Goal: Task Accomplishment & Management: Manage account settings

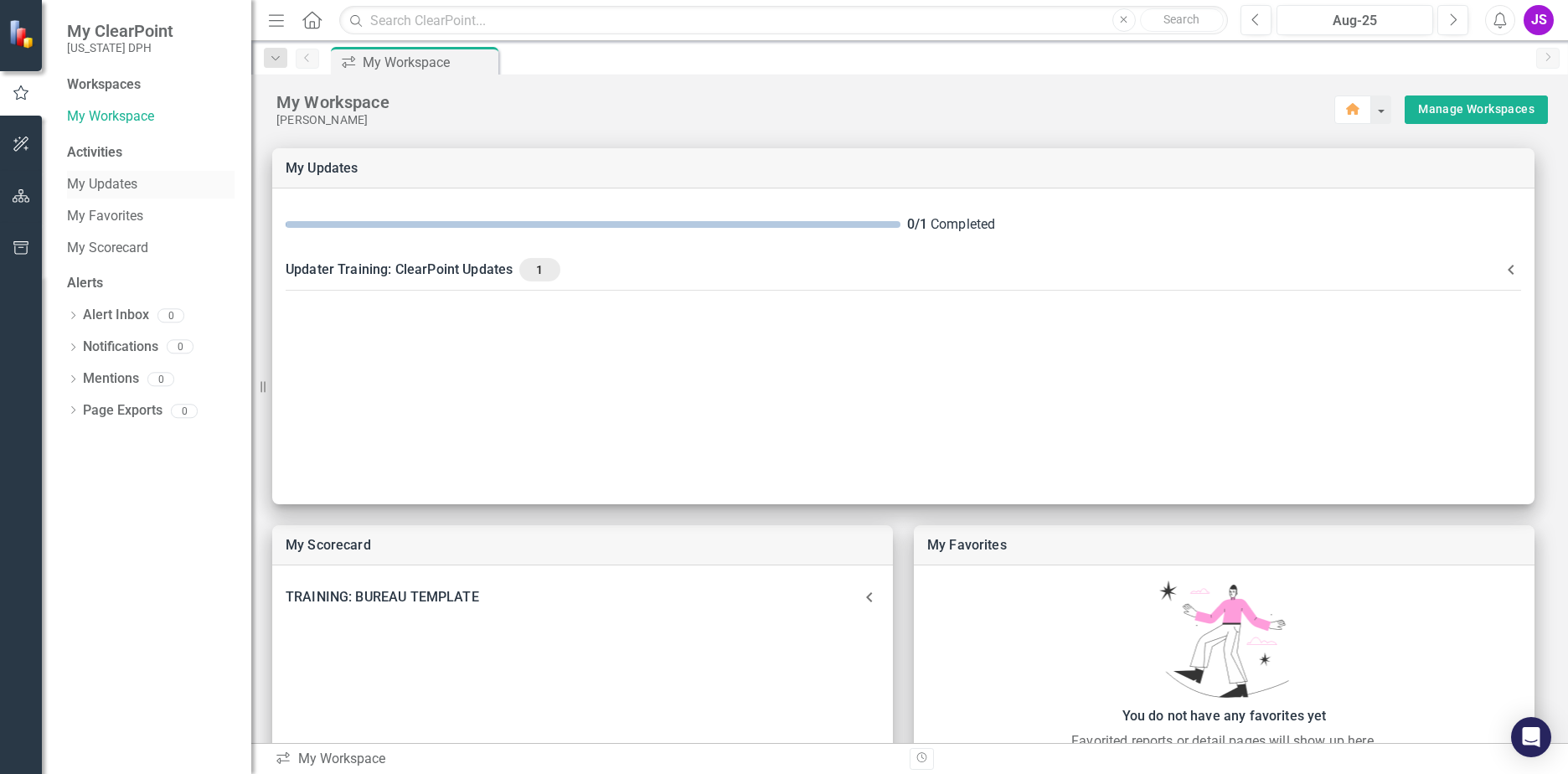
click at [103, 179] on link "My Updates" at bounding box center [150, 185] width 168 height 19
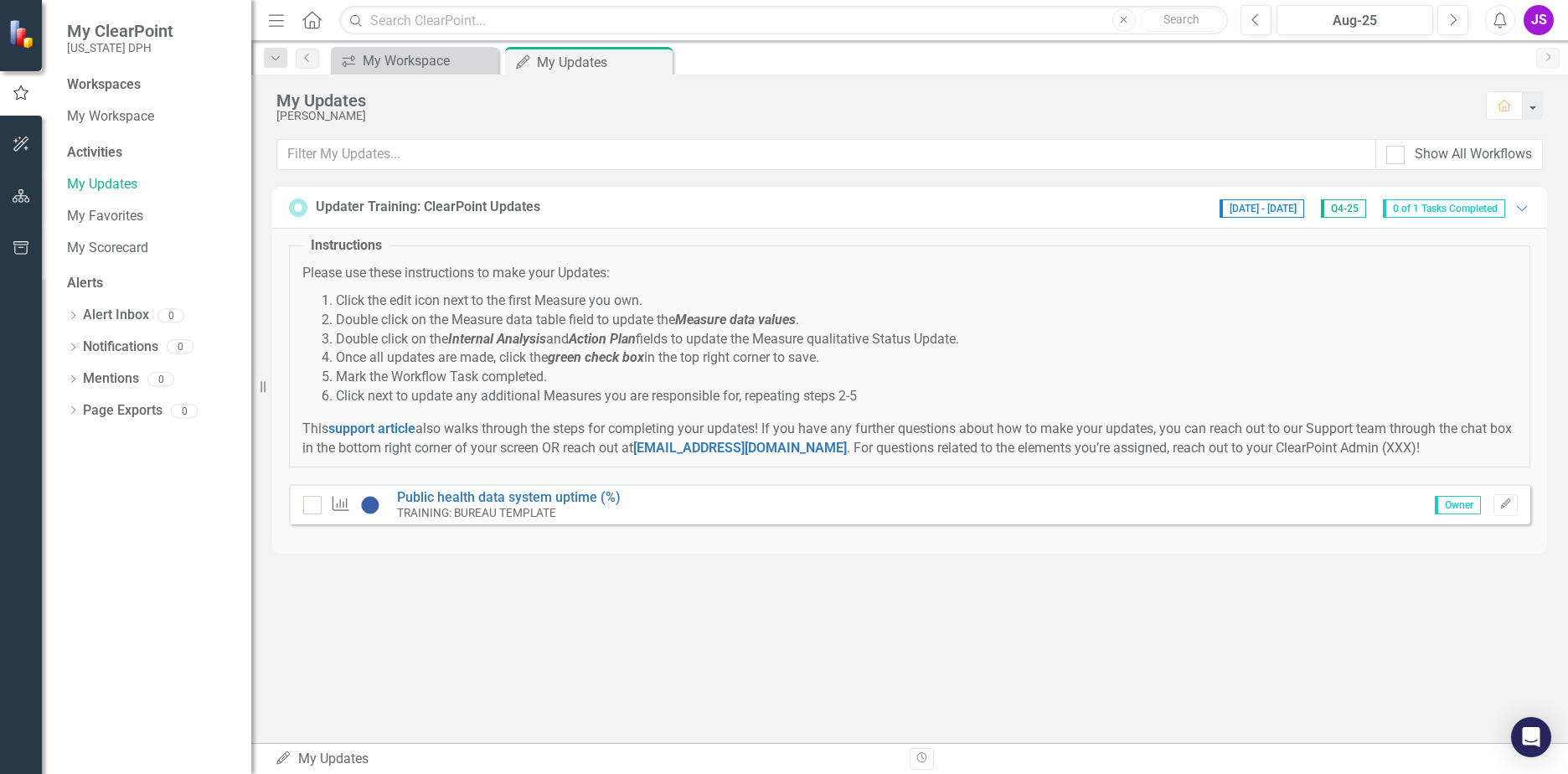
drag, startPoint x: 308, startPoint y: 180, endPoint x: 454, endPoint y: 215, distance: 150.1
click at [436, 211] on div "My Updates [PERSON_NAME] Home Show All Workflows Updater Training: ClearPoint U…" at bounding box center [909, 409] width 1317 height 668
click at [117, 121] on link "My Workspace" at bounding box center [150, 117] width 168 height 19
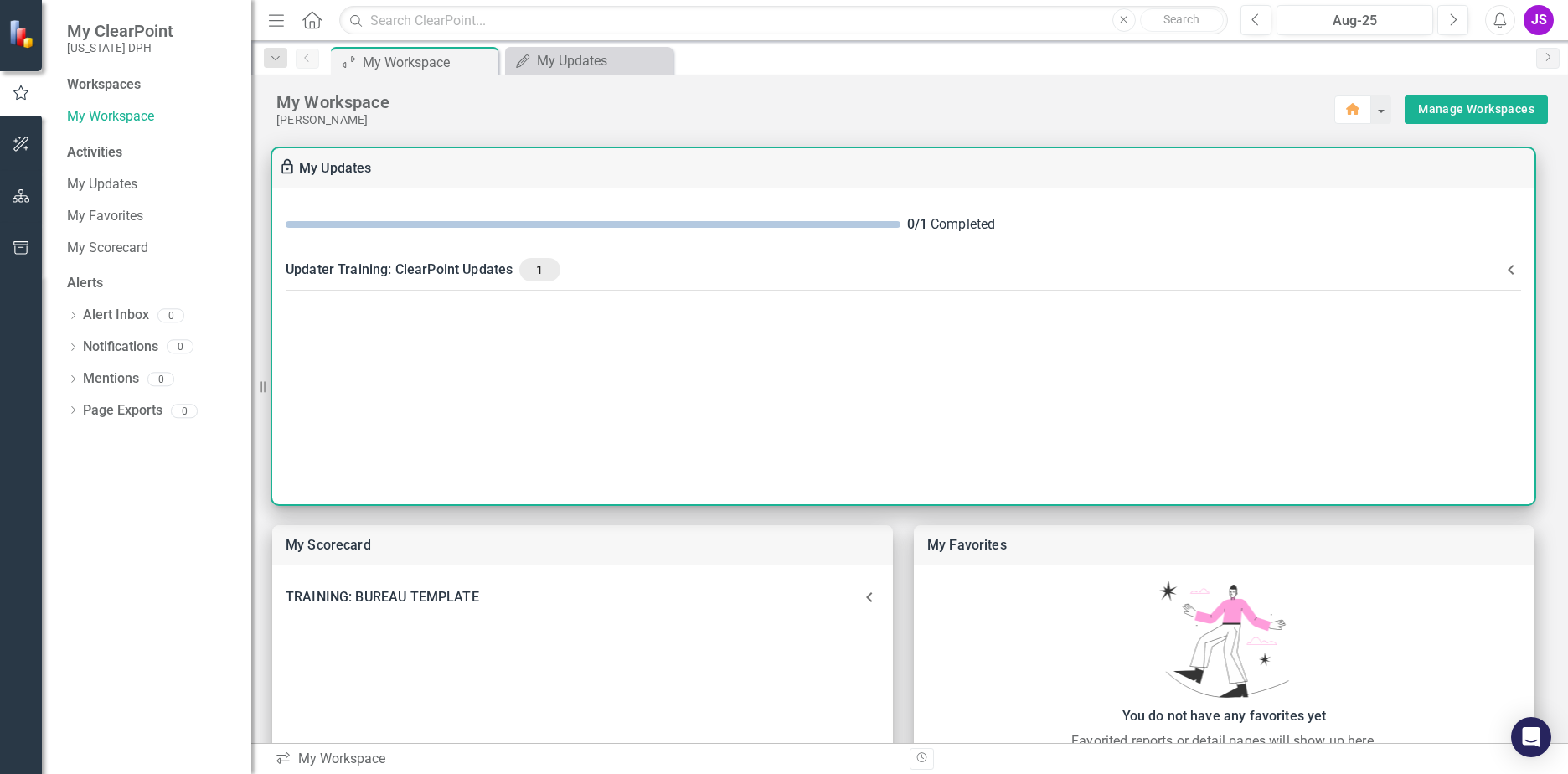
click at [1513, 266] on icon at bounding box center [1511, 270] width 6 height 10
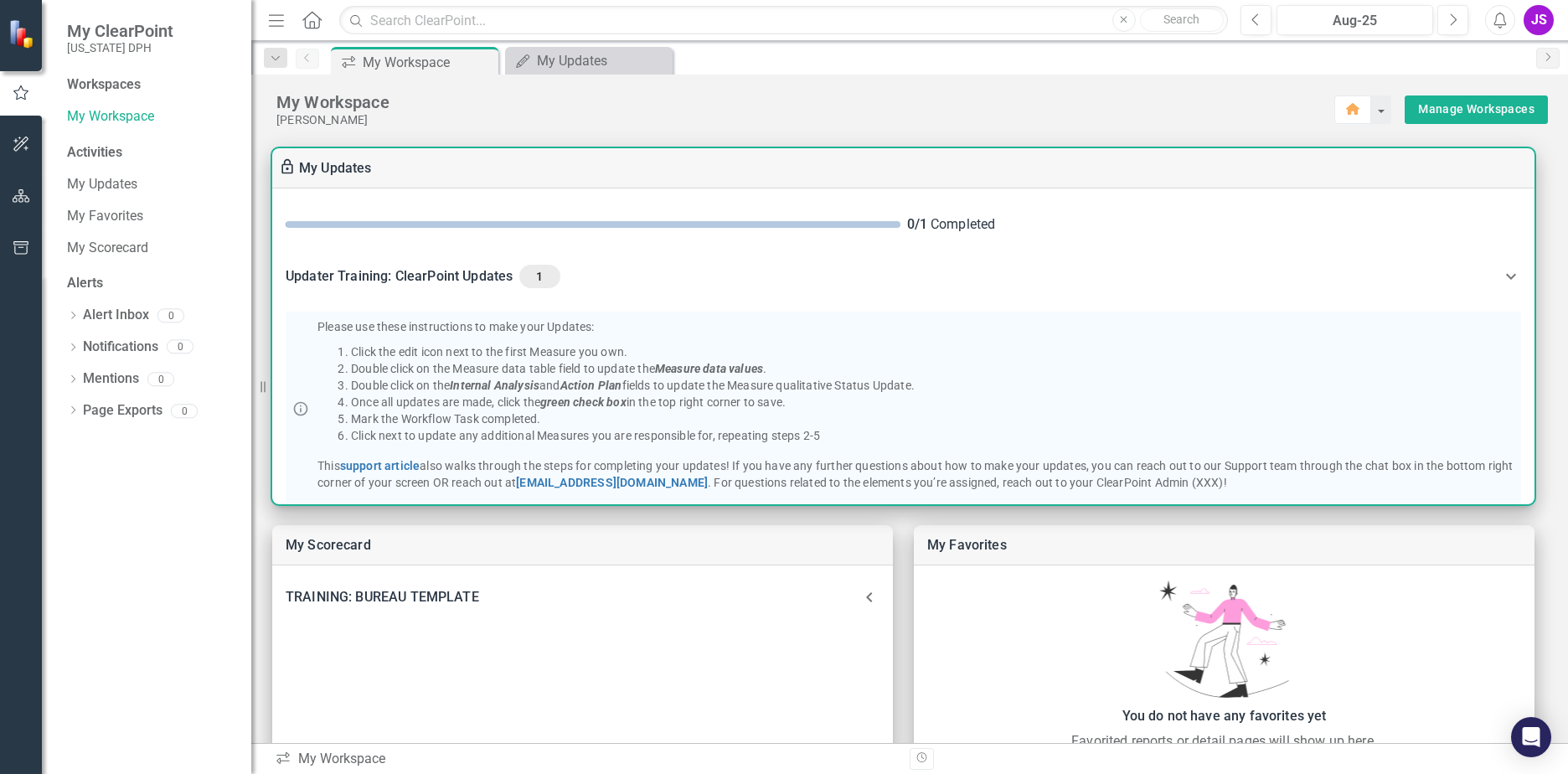
scroll to position [82, 0]
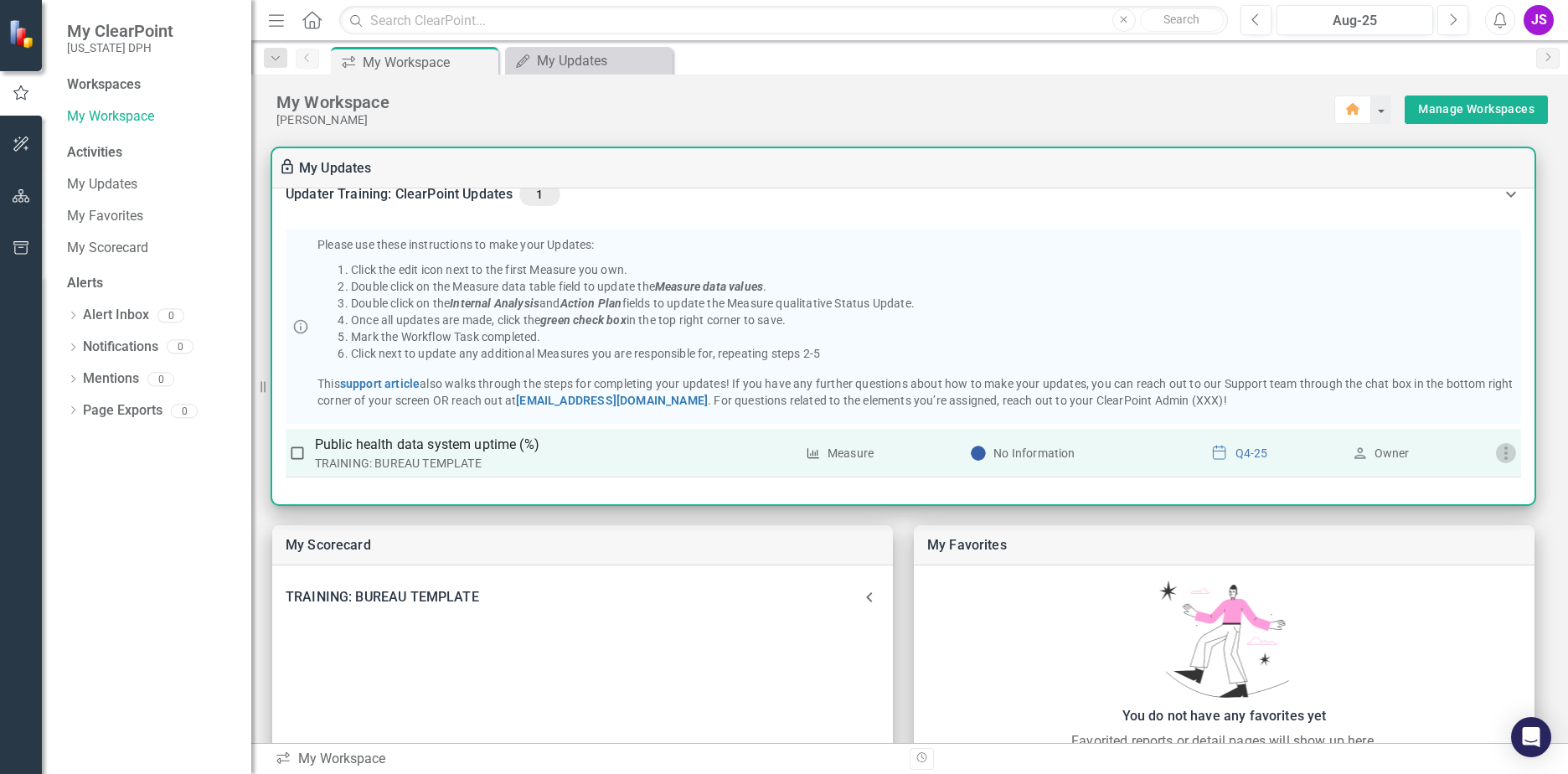
click at [1496, 458] on icon "button" at bounding box center [1505, 452] width 20 height 20
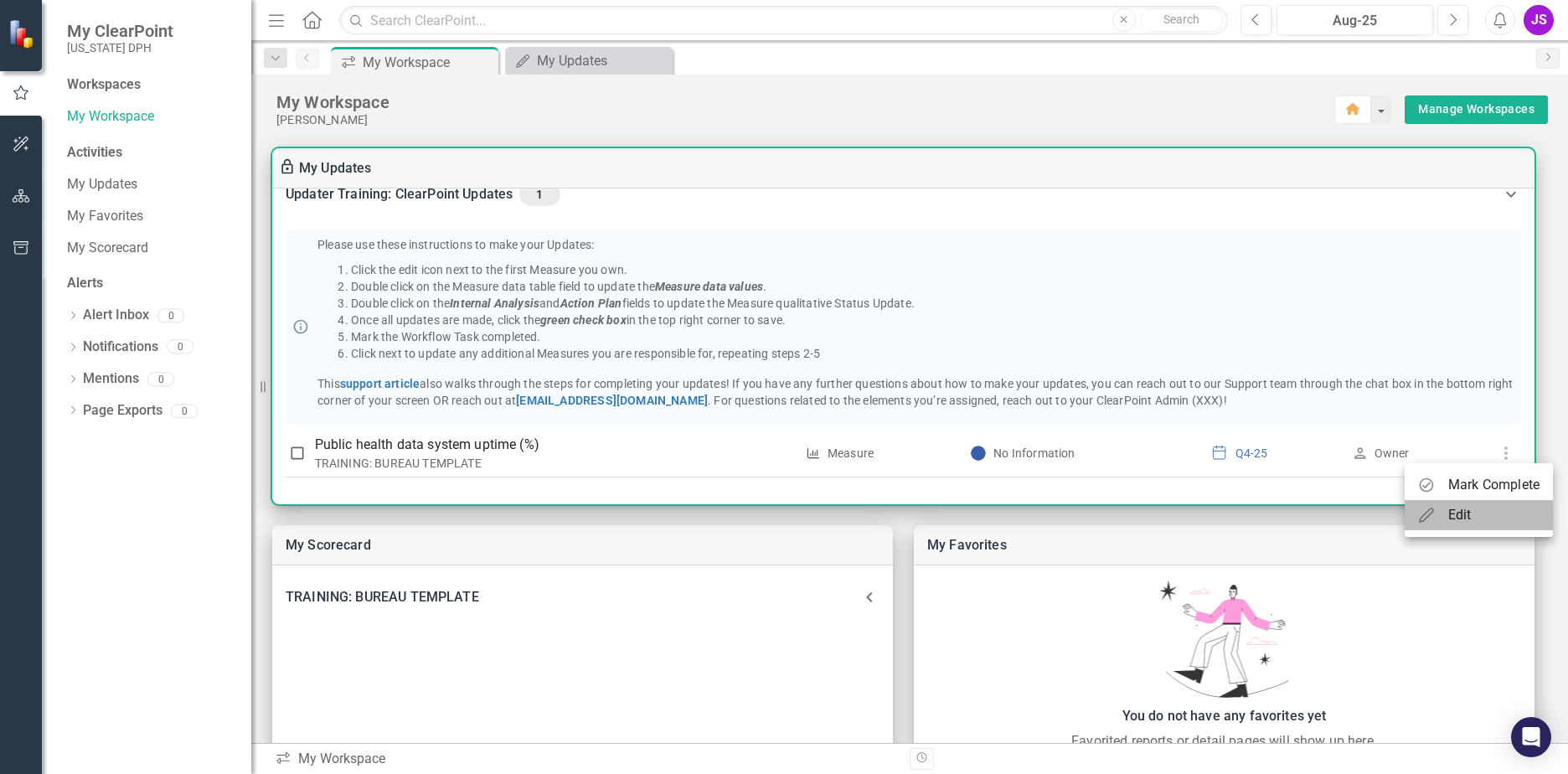
click at [1461, 508] on div "Edit" at bounding box center [1459, 515] width 23 height 20
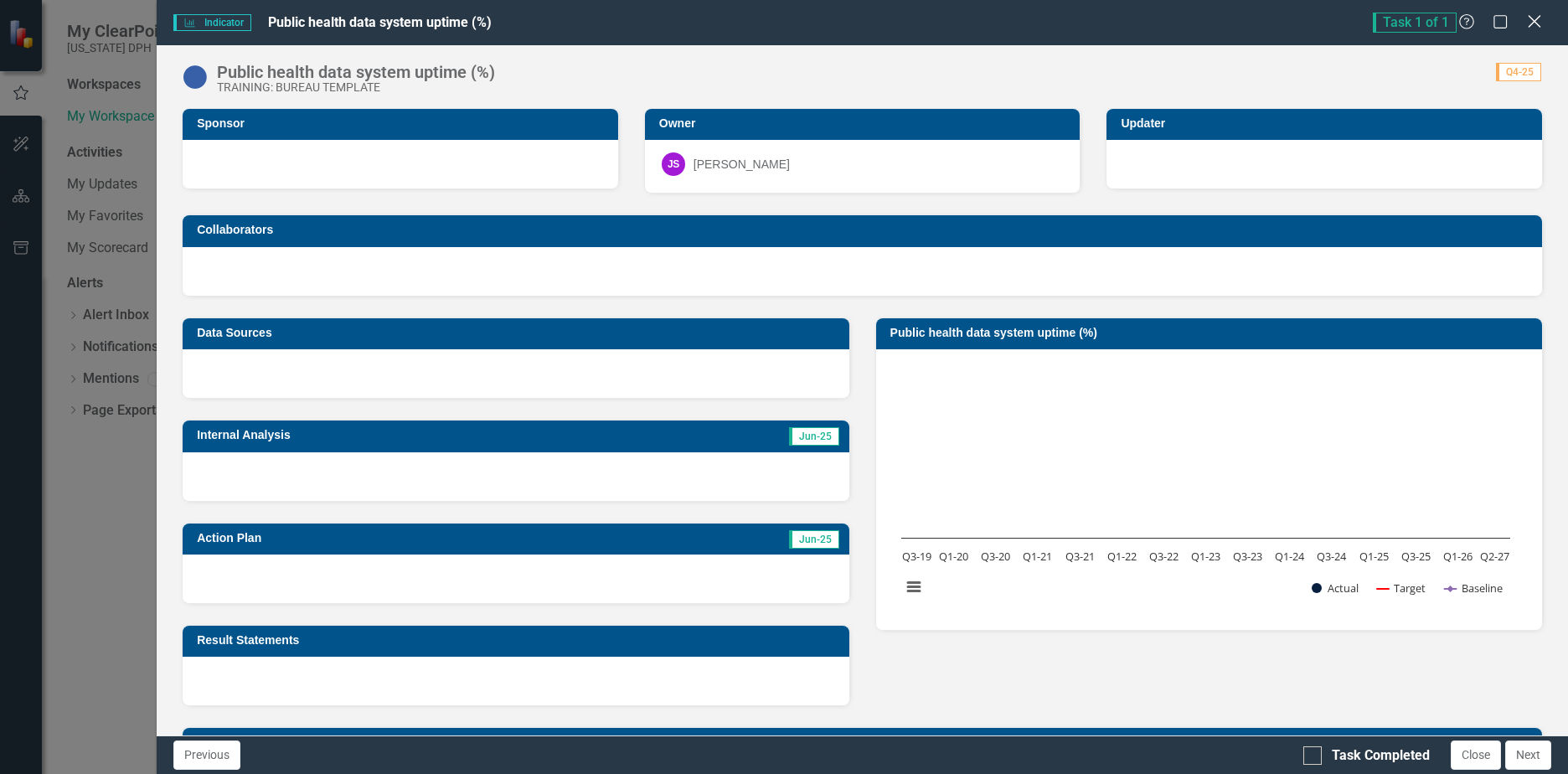
click at [1532, 22] on icon "Close" at bounding box center [1534, 21] width 21 height 16
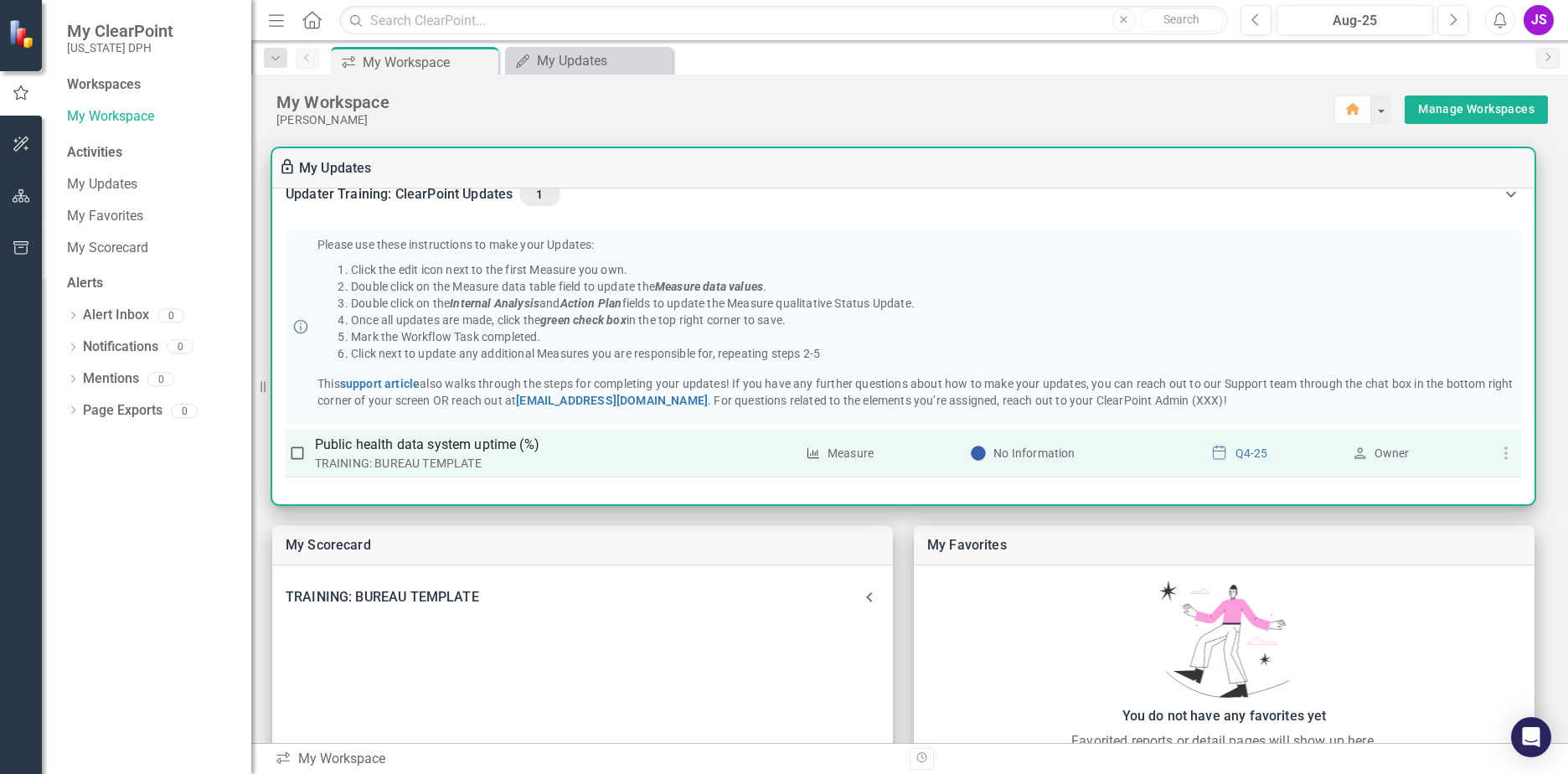
click at [1509, 455] on icon "button" at bounding box center [1505, 452] width 20 height 20
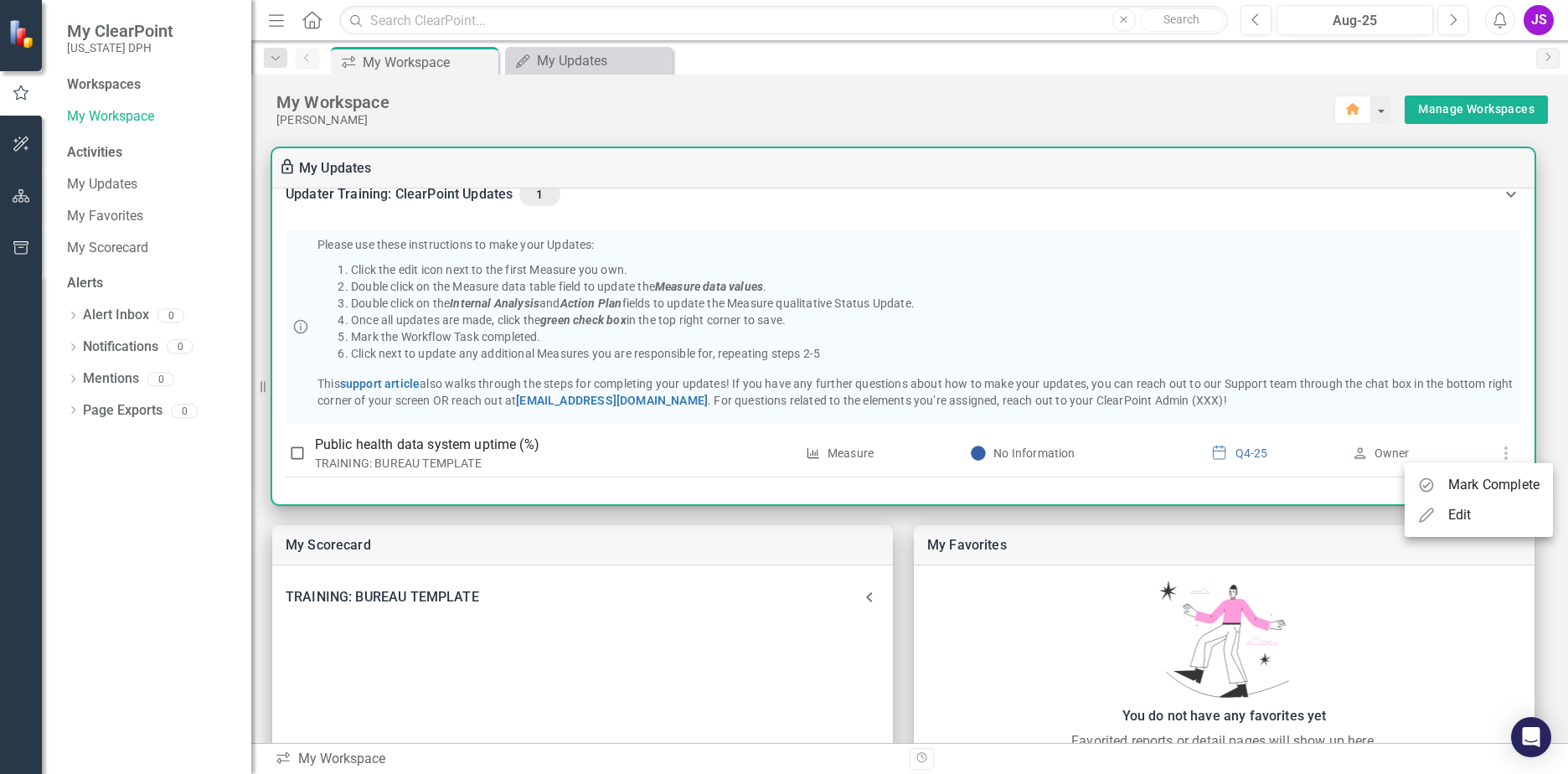
click at [1478, 521] on li "Edit" at bounding box center [1479, 515] width 148 height 30
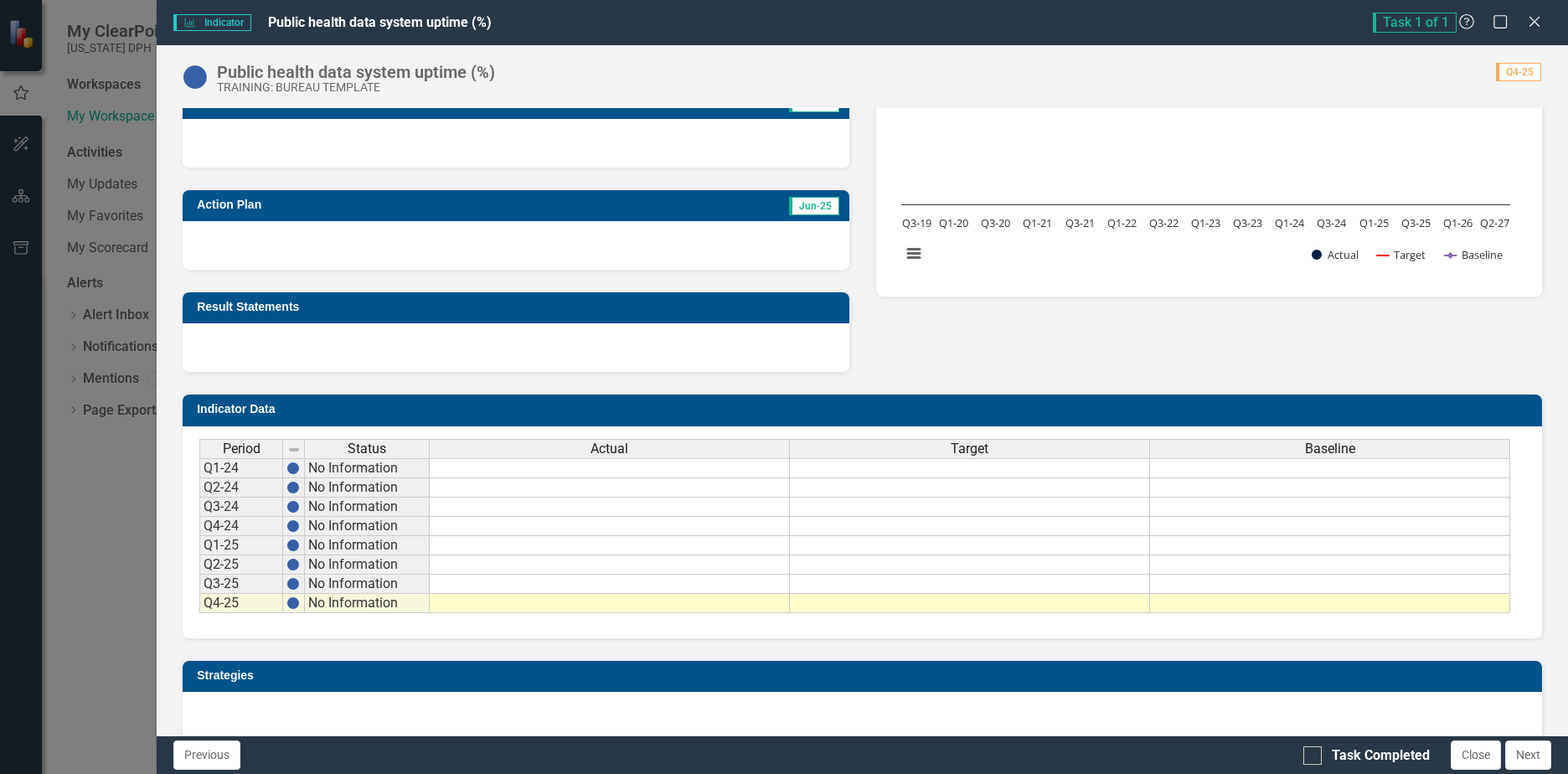
scroll to position [335, 0]
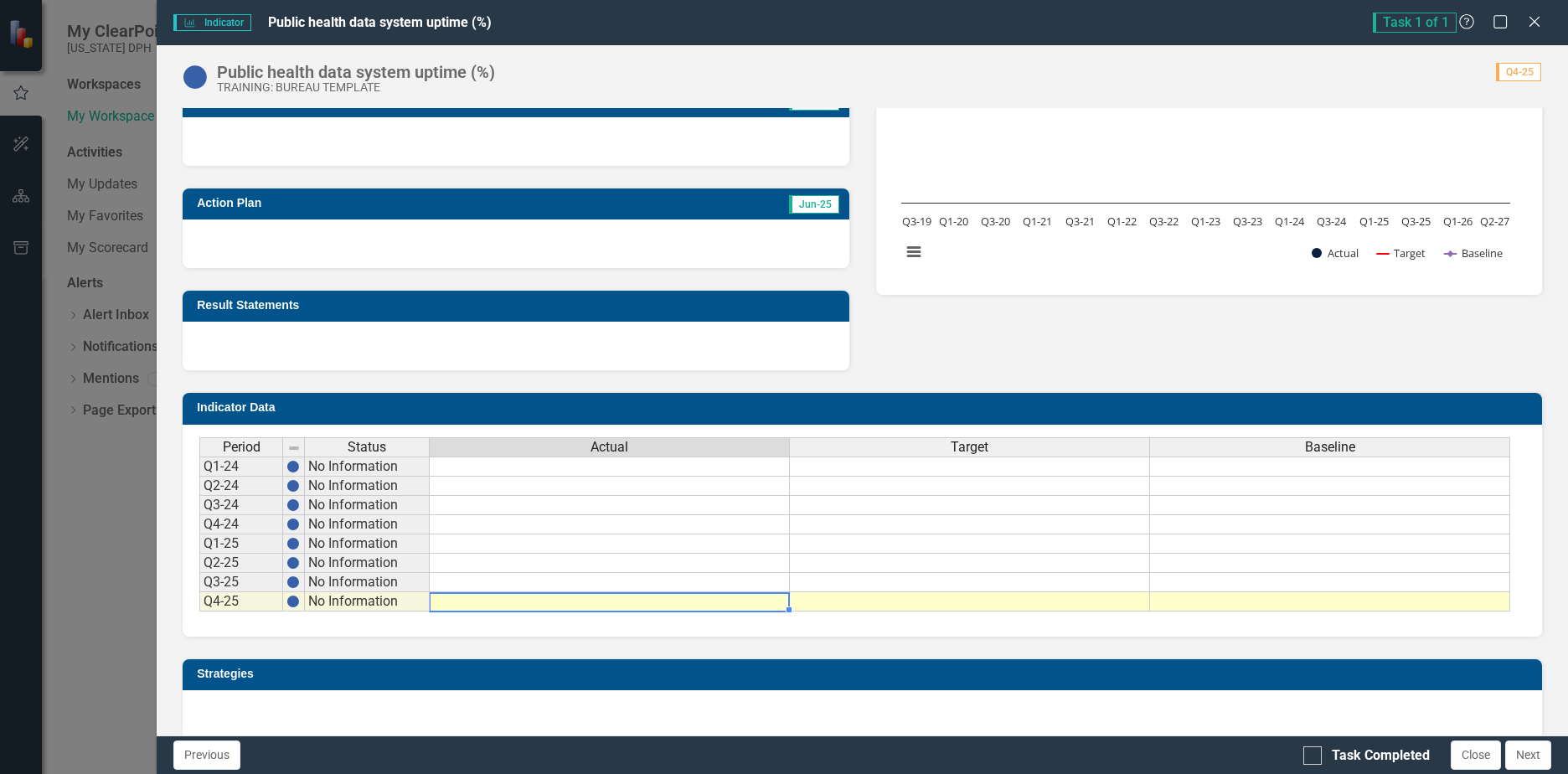
click at [451, 606] on td at bounding box center [609, 601] width 360 height 19
click at [475, 600] on td at bounding box center [609, 601] width 360 height 19
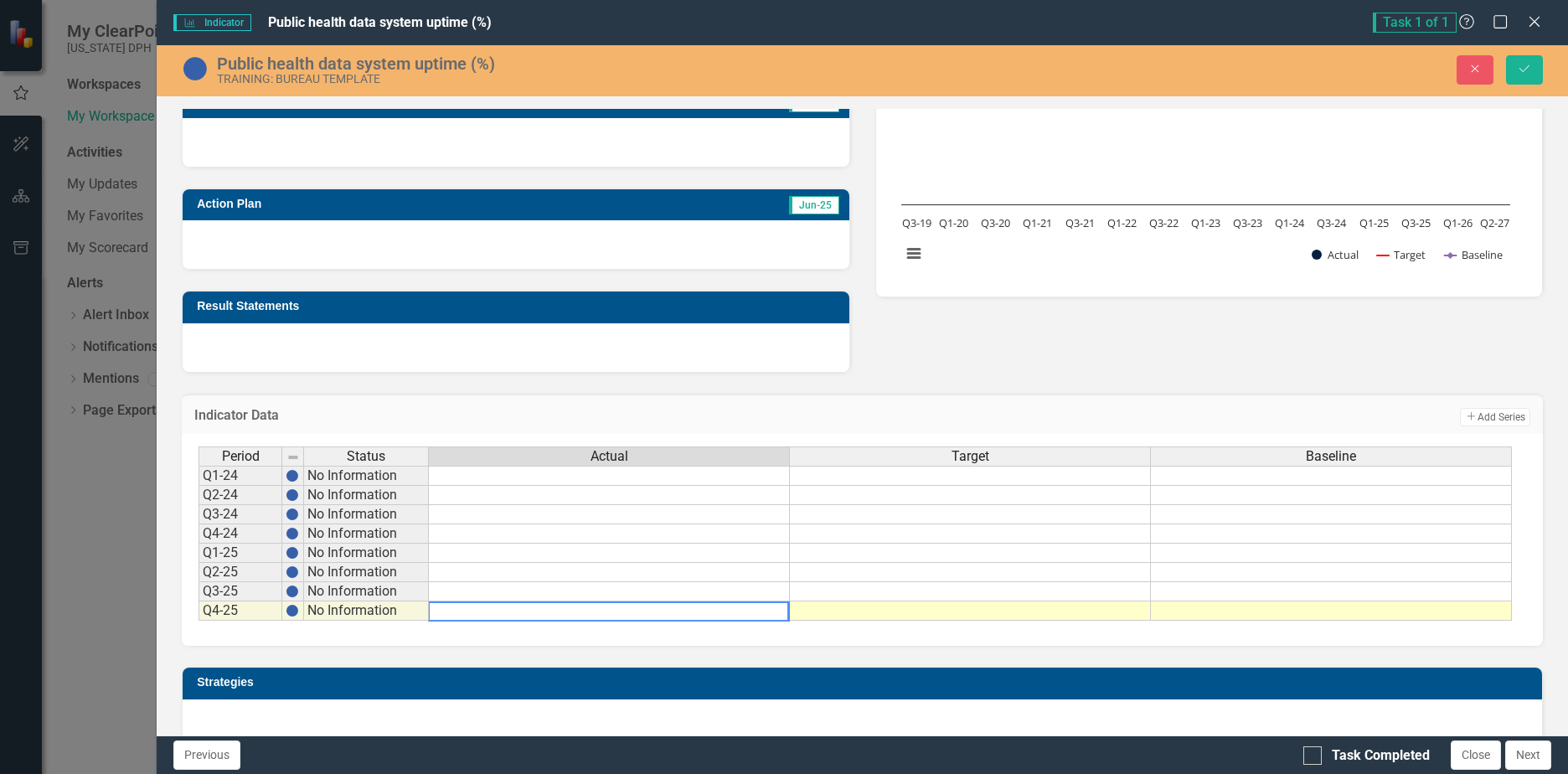
drag, startPoint x: 491, startPoint y: 613, endPoint x: 448, endPoint y: 671, distance: 72.2
click at [448, 671] on div "Strategies" at bounding box center [862, 683] width 1360 height 31
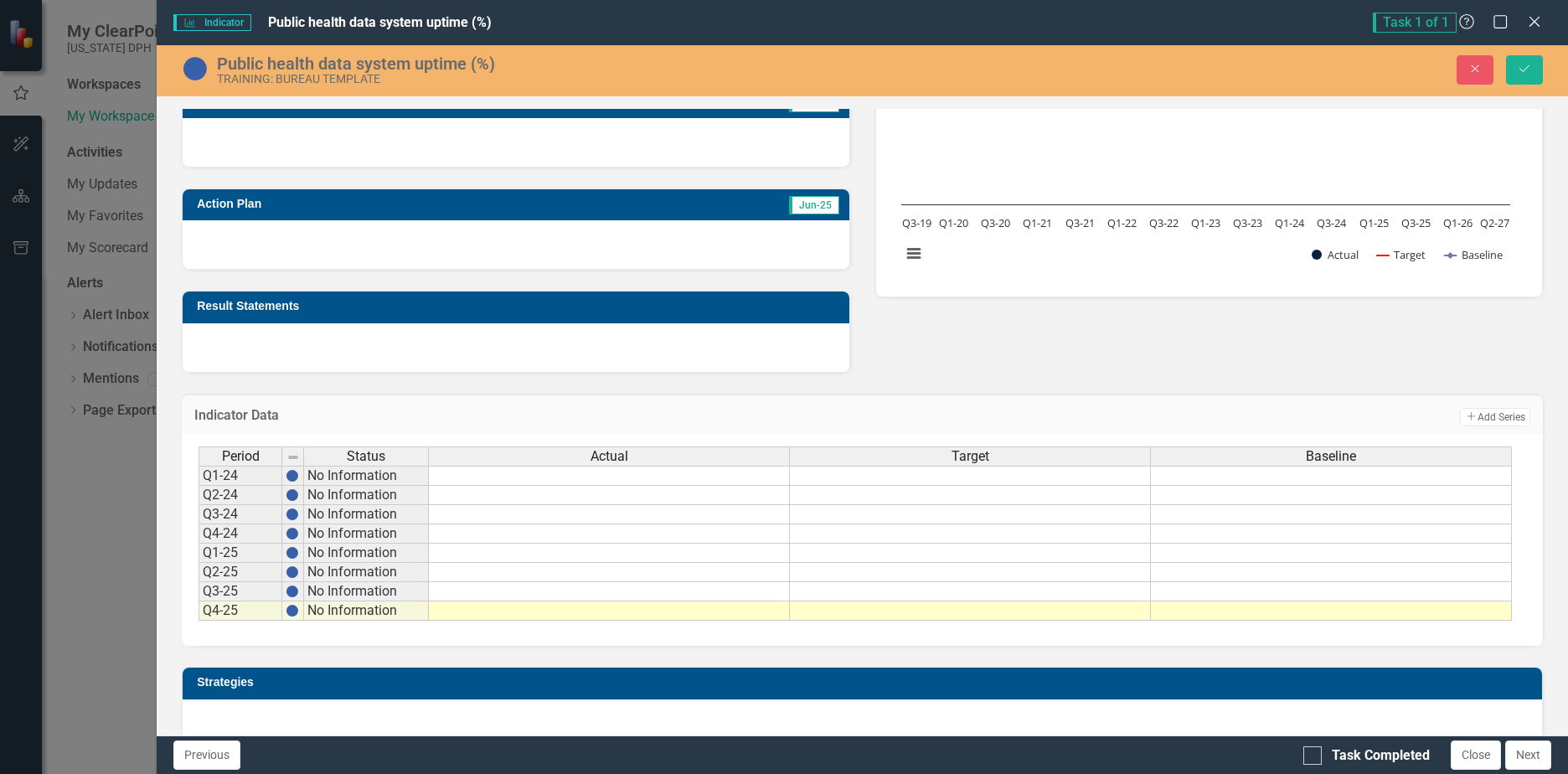
scroll to position [467, 0]
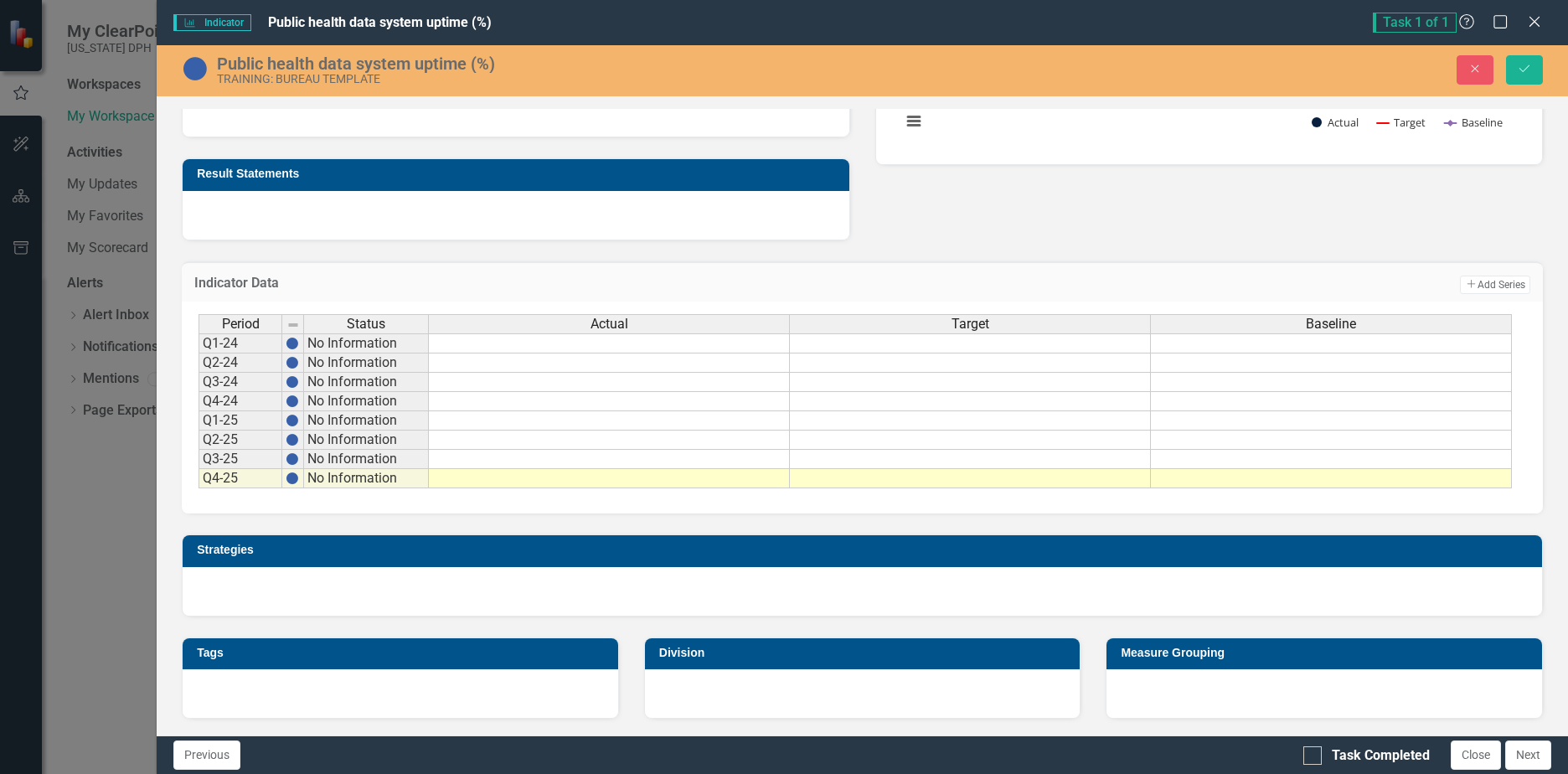
click at [591, 485] on td at bounding box center [609, 478] width 361 height 19
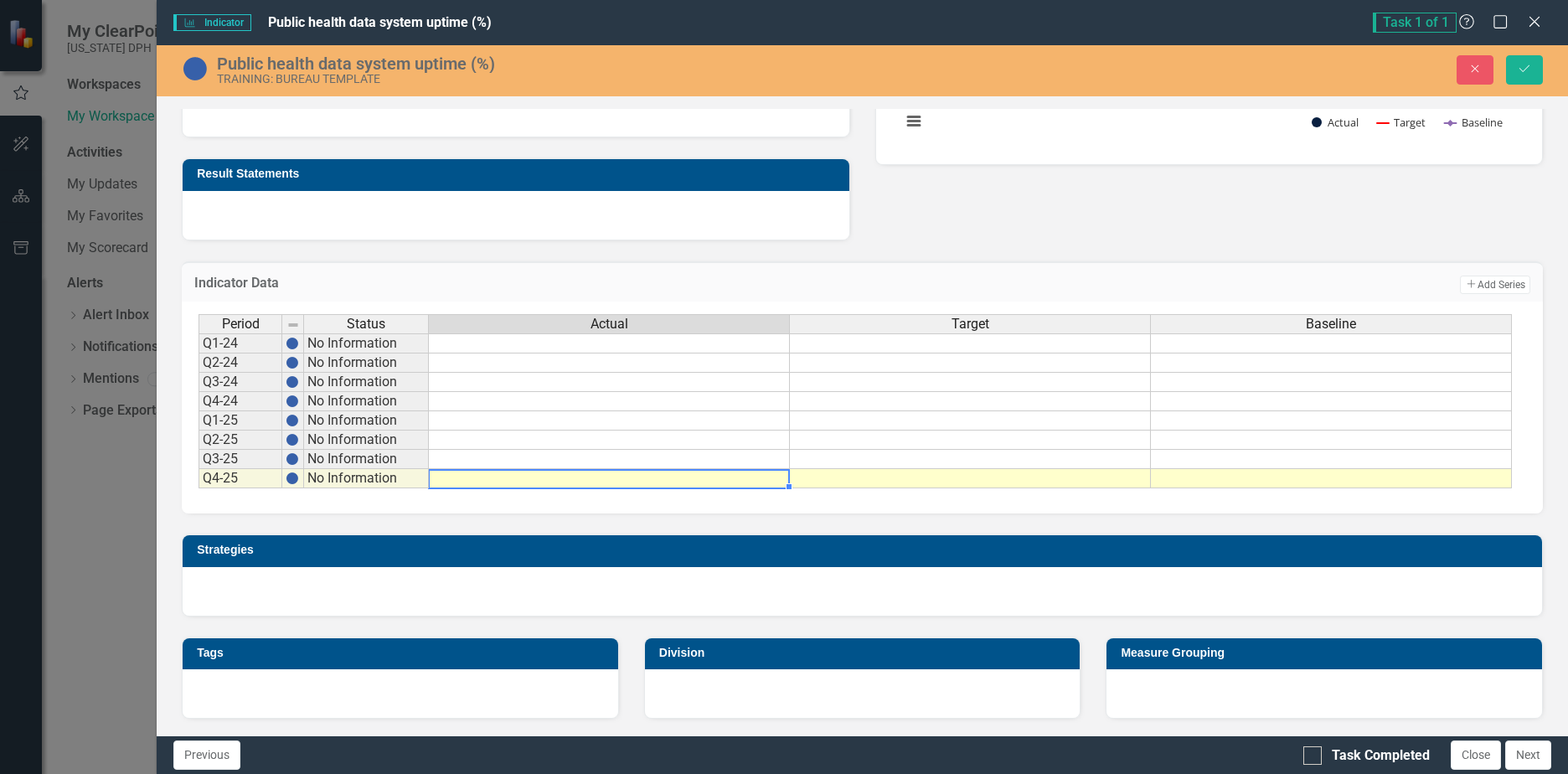
click at [591, 485] on td at bounding box center [609, 478] width 361 height 19
type textarea "80"
click at [906, 480] on td at bounding box center [971, 478] width 361 height 19
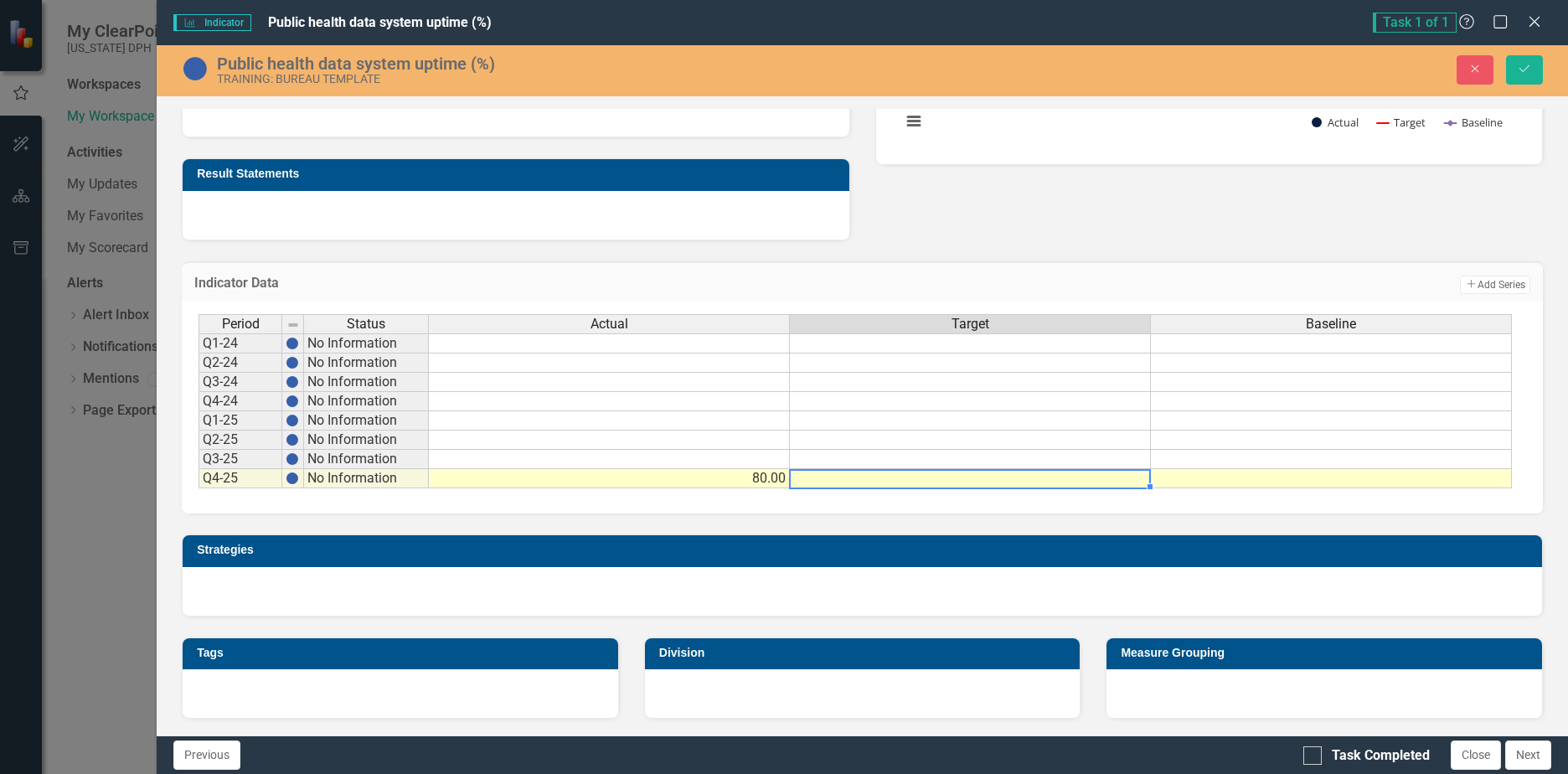
click at [199, 469] on div "Period Status Actual Target Baseline Q1-24 No Information Q2-24 No Information …" at bounding box center [199, 401] width 0 height 174
click at [855, 476] on td at bounding box center [971, 478] width 361 height 19
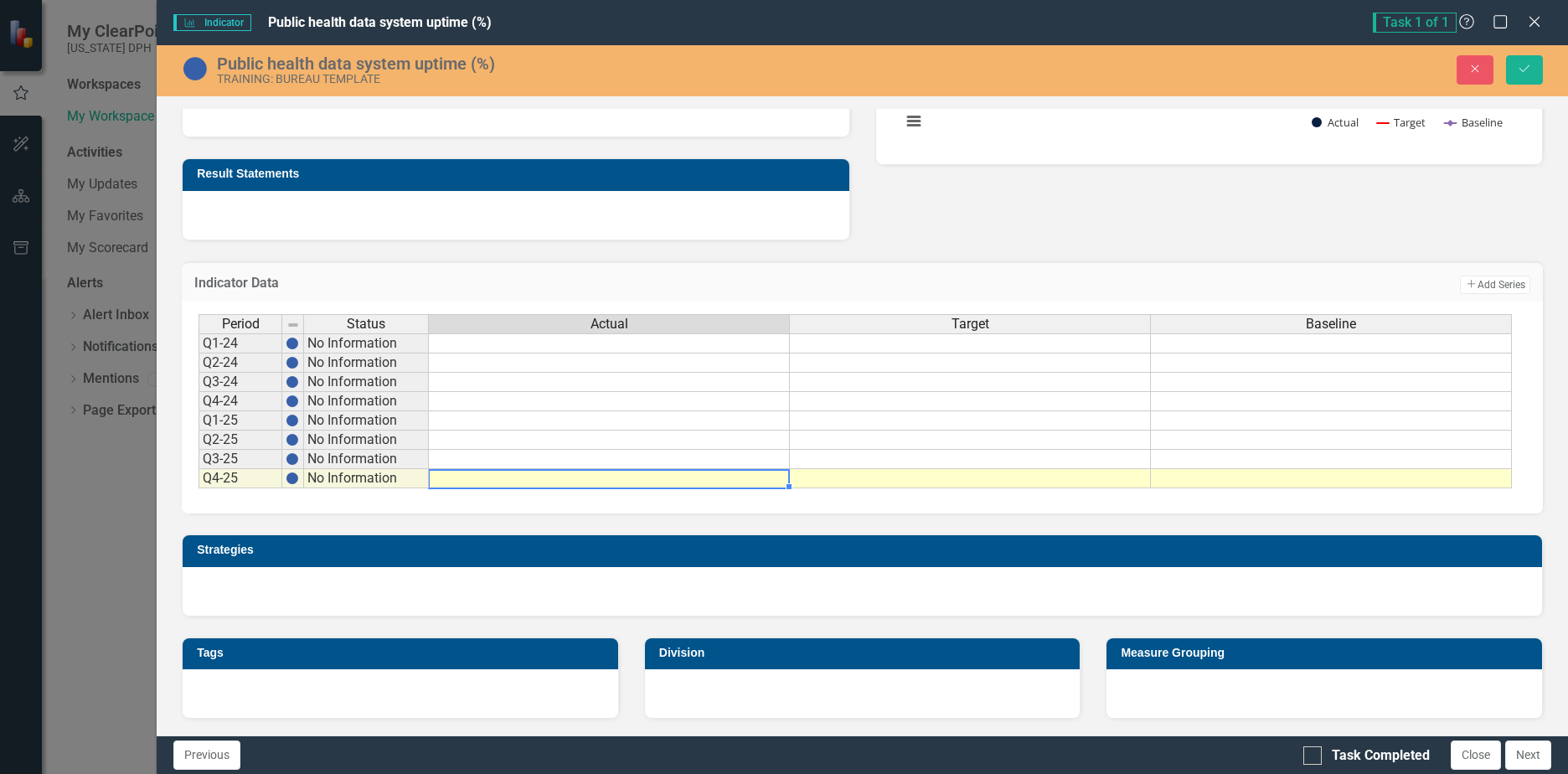
click at [550, 476] on td at bounding box center [609, 478] width 361 height 19
type textarea "80"
click at [886, 486] on td at bounding box center [971, 478] width 361 height 19
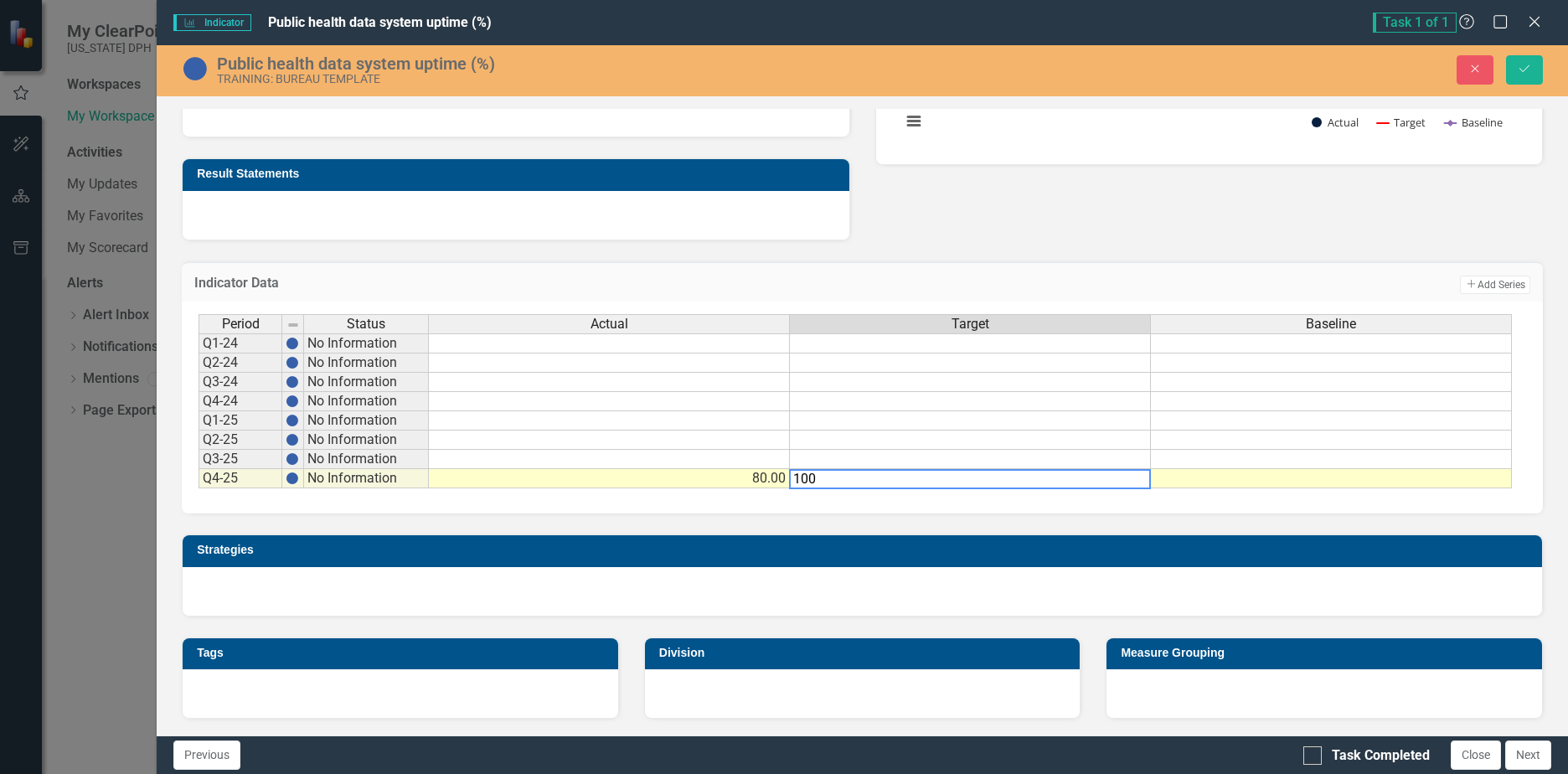
type textarea "100"
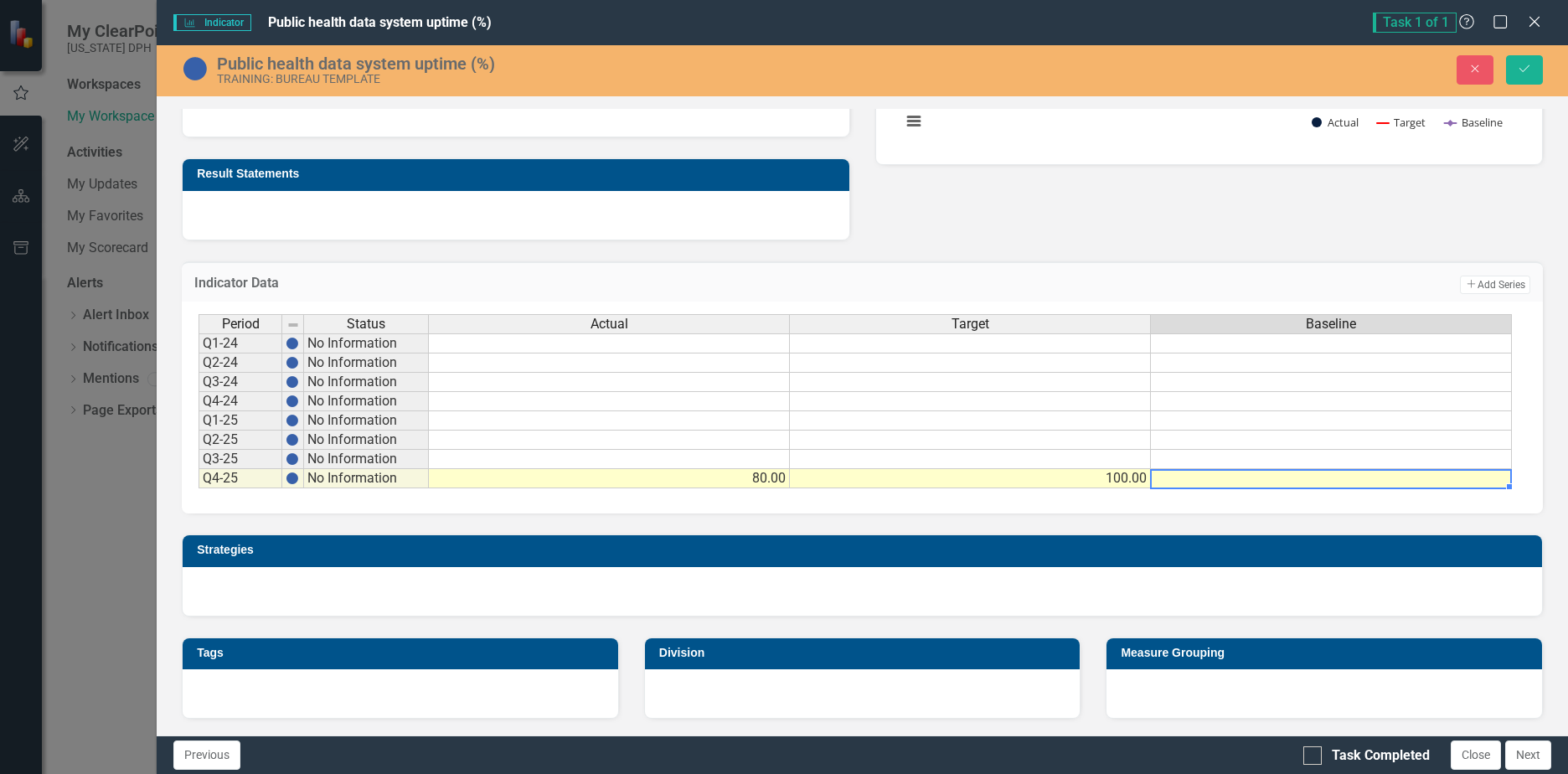
click at [1285, 472] on td at bounding box center [1332, 478] width 361 height 19
type textarea "95"
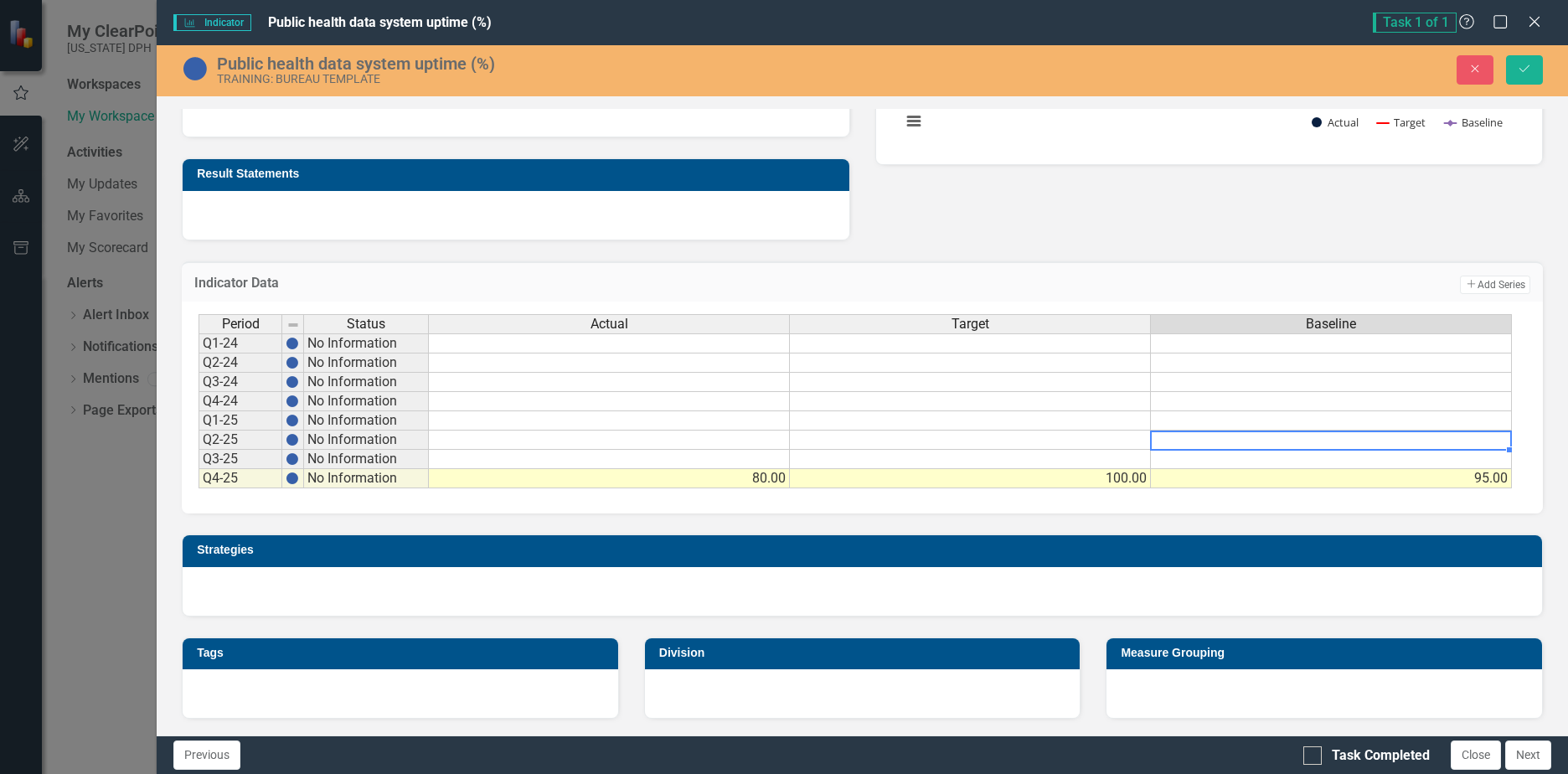
click at [1300, 447] on td at bounding box center [1332, 440] width 361 height 19
click at [1293, 465] on td at bounding box center [1332, 459] width 361 height 19
click at [1288, 476] on td "95.00" at bounding box center [1332, 478] width 361 height 19
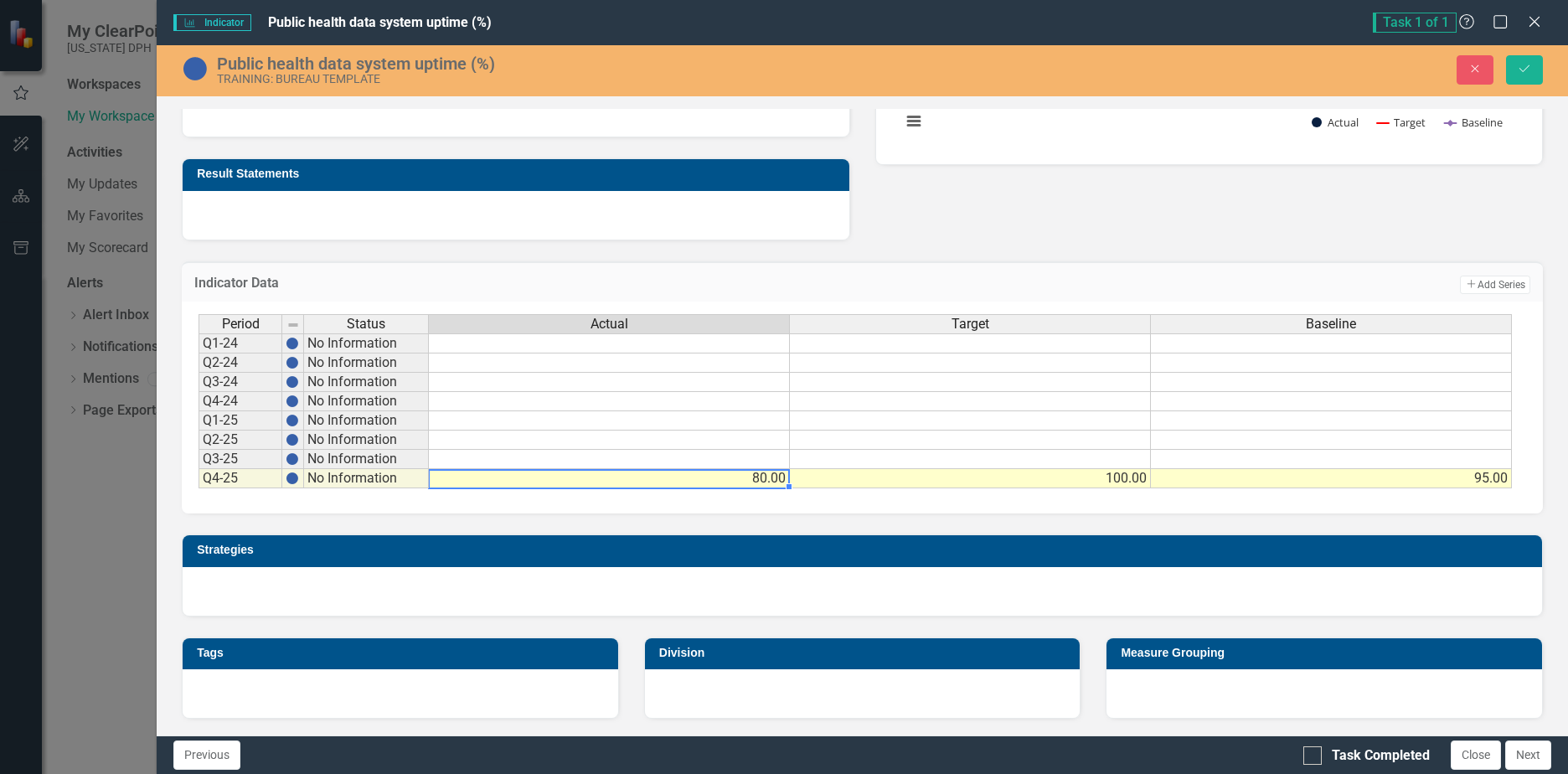
click at [735, 486] on td "80.00" at bounding box center [609, 478] width 361 height 19
type textarea "100"
click at [1110, 476] on td "100.00" at bounding box center [971, 478] width 361 height 19
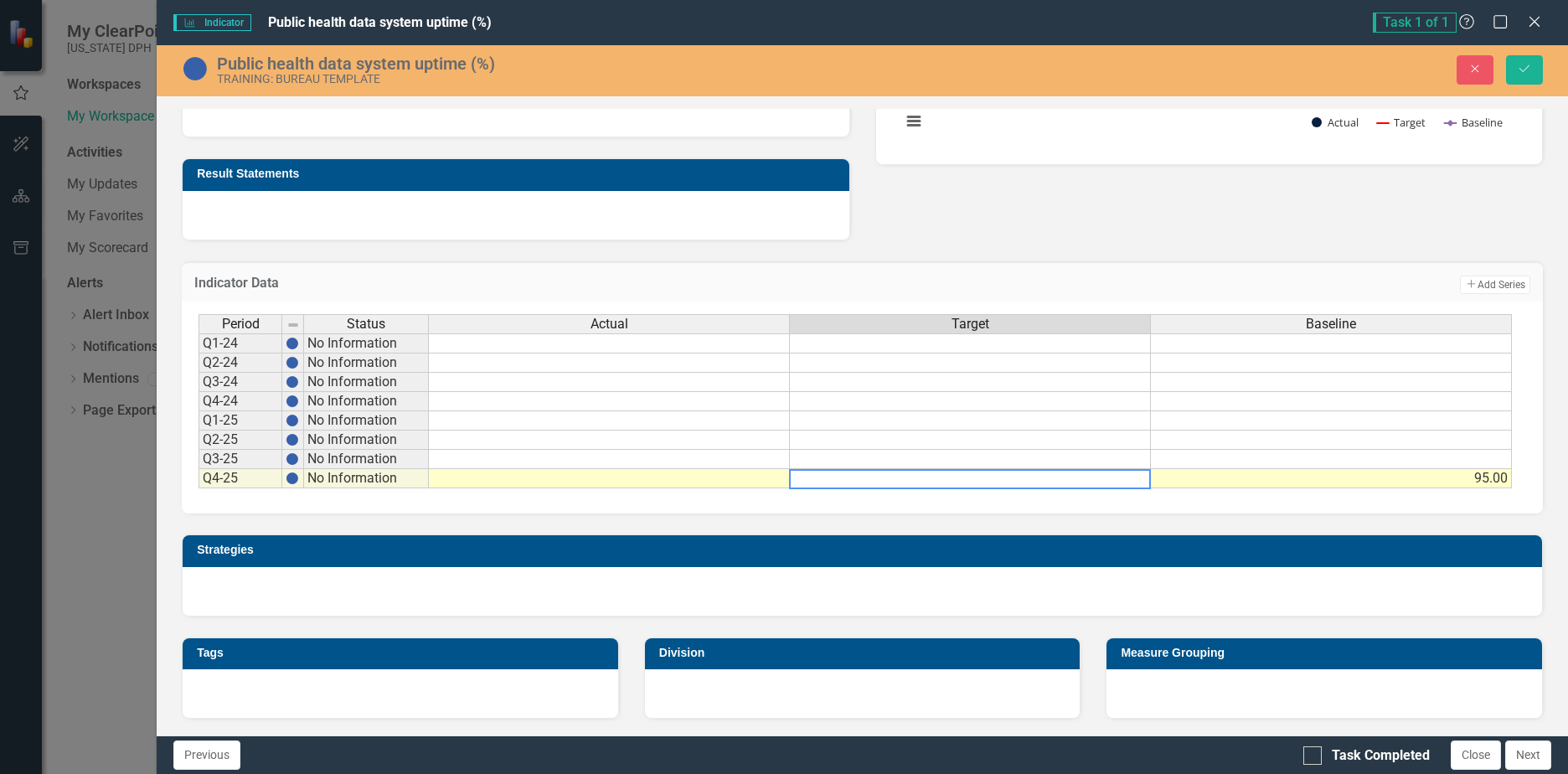
click at [1242, 477] on td "95.00" at bounding box center [1332, 478] width 361 height 19
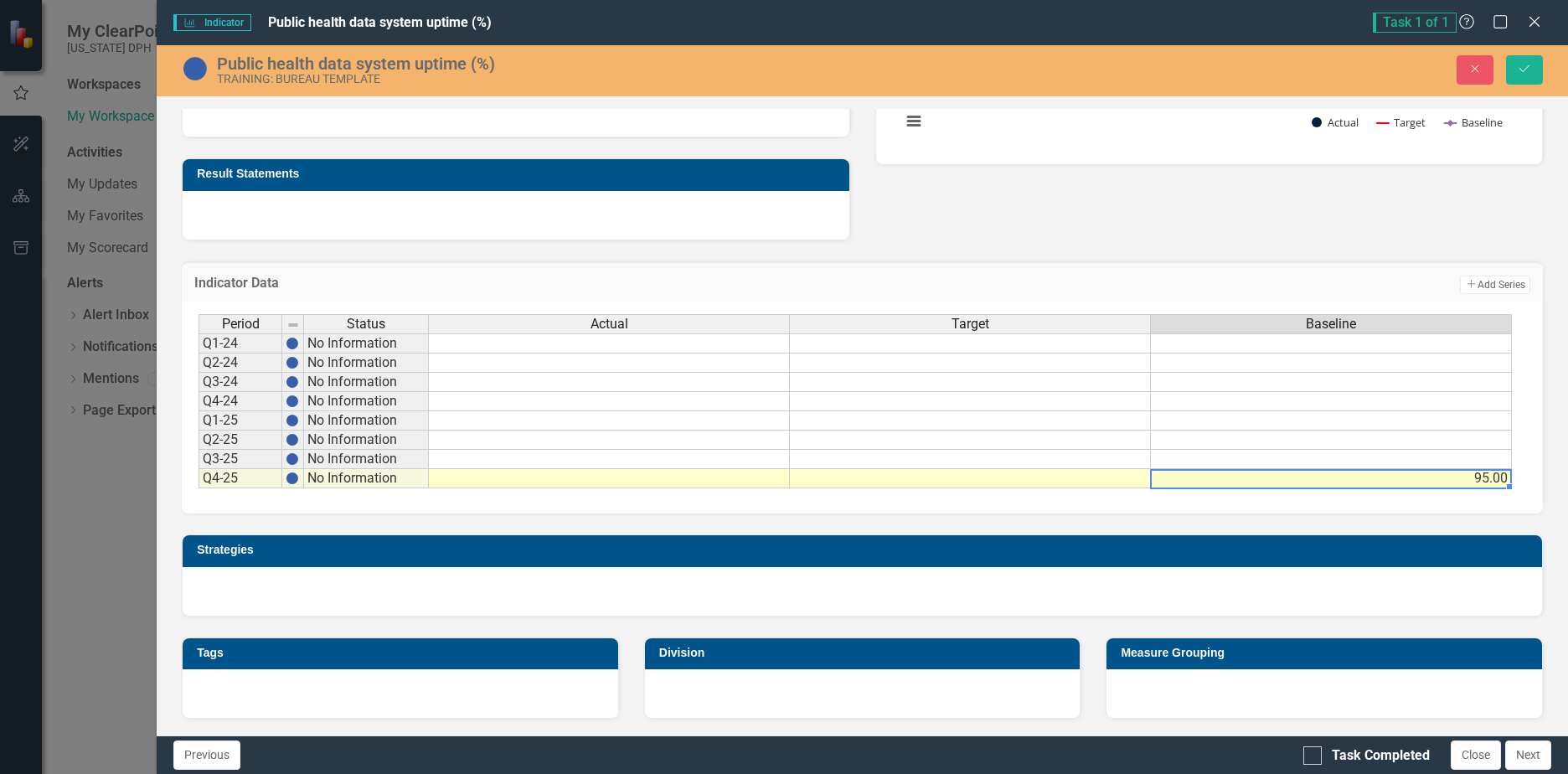
type textarea "95"
click at [1473, 72] on icon "Close" at bounding box center [1475, 69] width 15 height 12
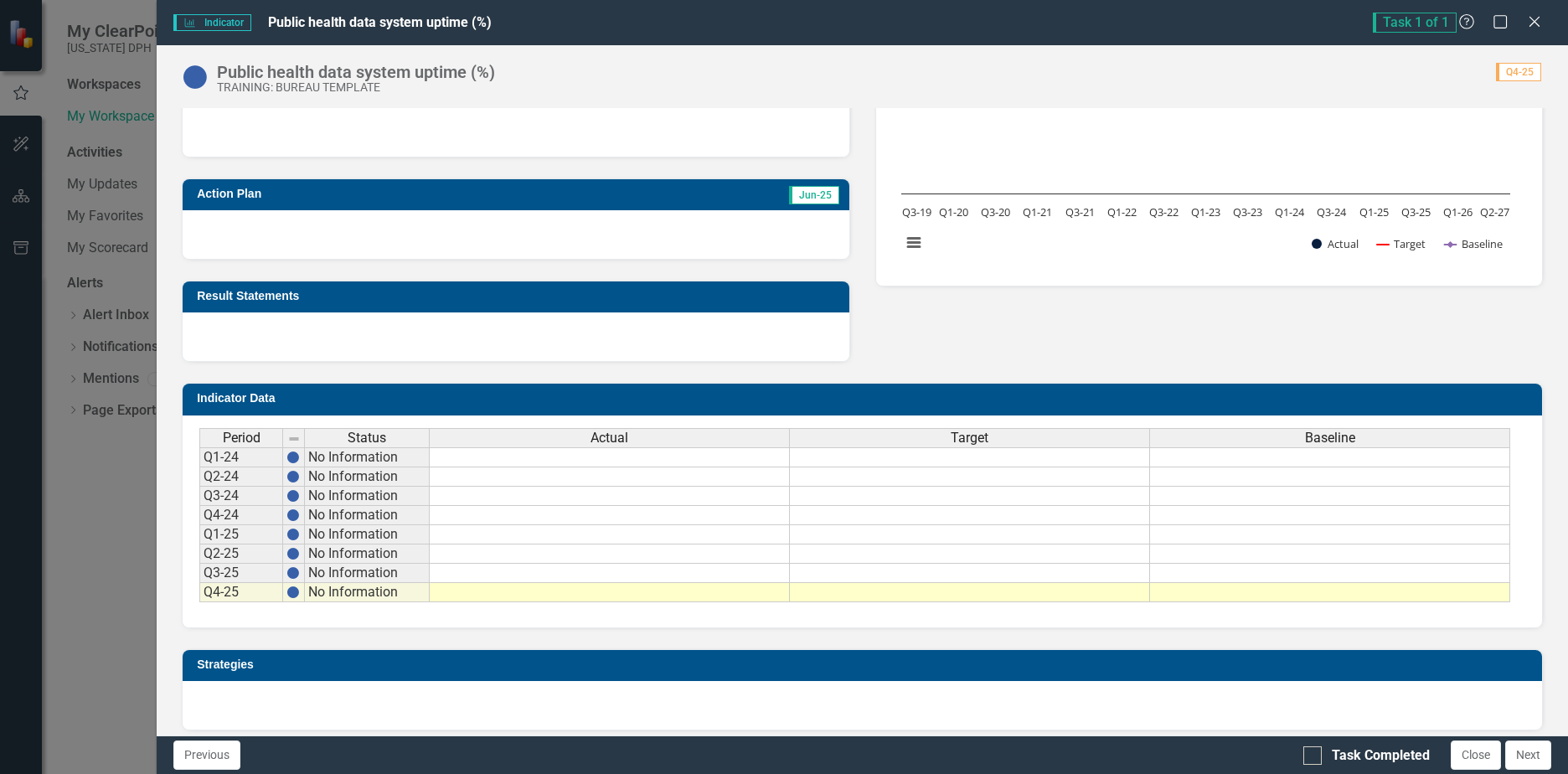
scroll to position [459, 0]
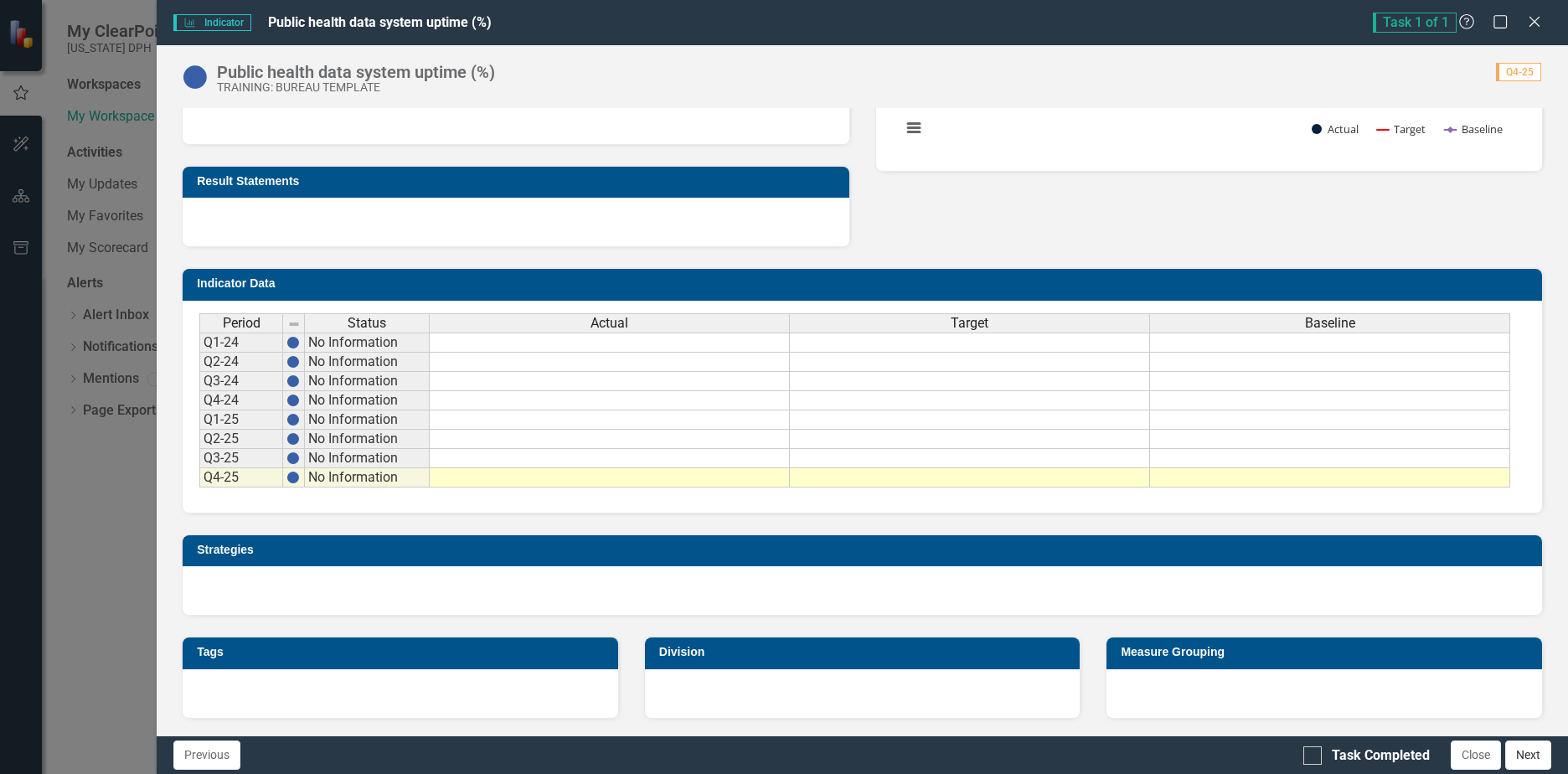
click at [1533, 753] on button "Next" at bounding box center [1528, 755] width 46 height 30
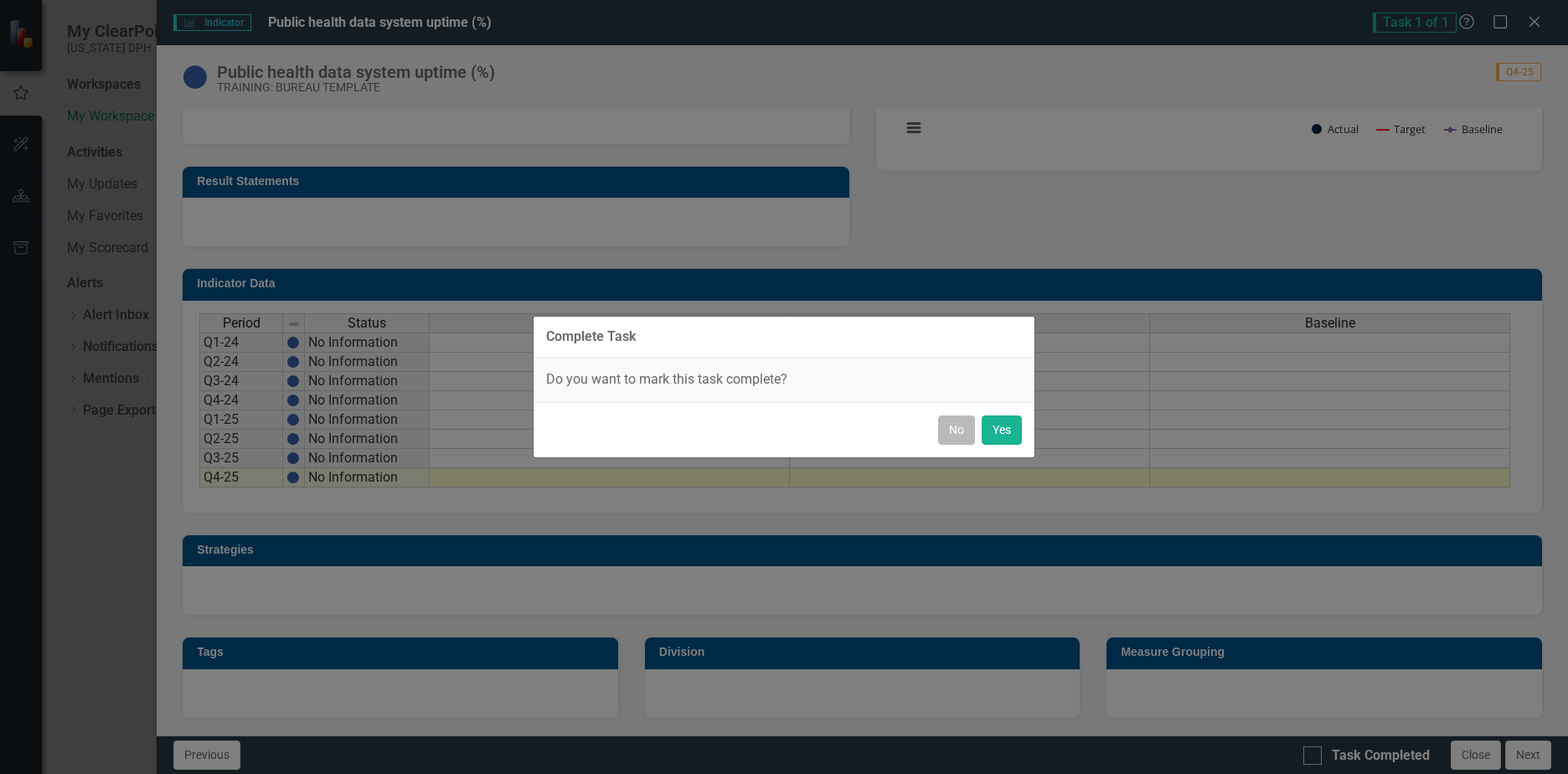
click at [959, 442] on button "No" at bounding box center [957, 430] width 36 height 30
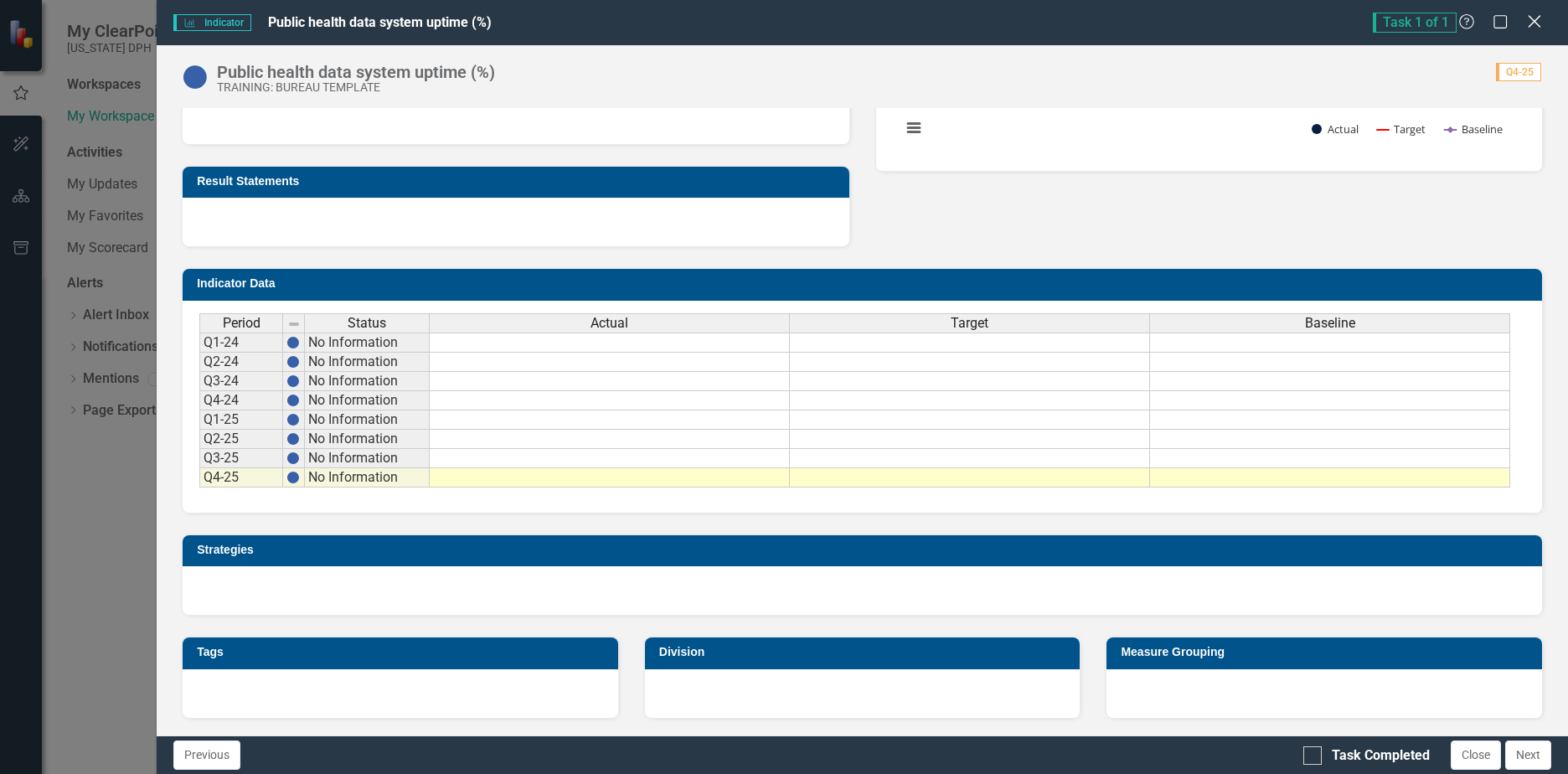
click at [1540, 23] on icon "Close" at bounding box center [1534, 21] width 21 height 16
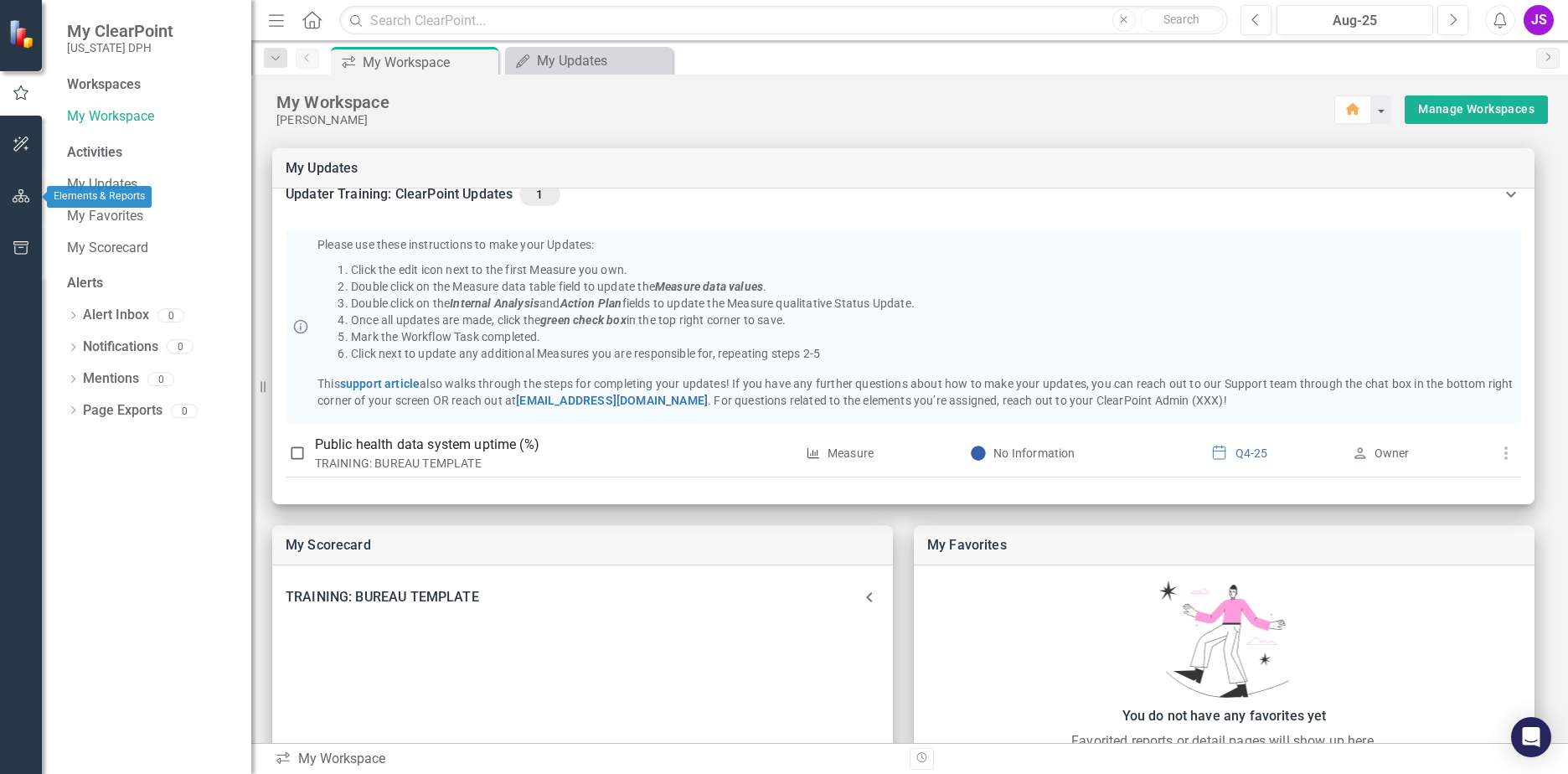
click at [20, 192] on icon "button" at bounding box center [21, 195] width 17 height 13
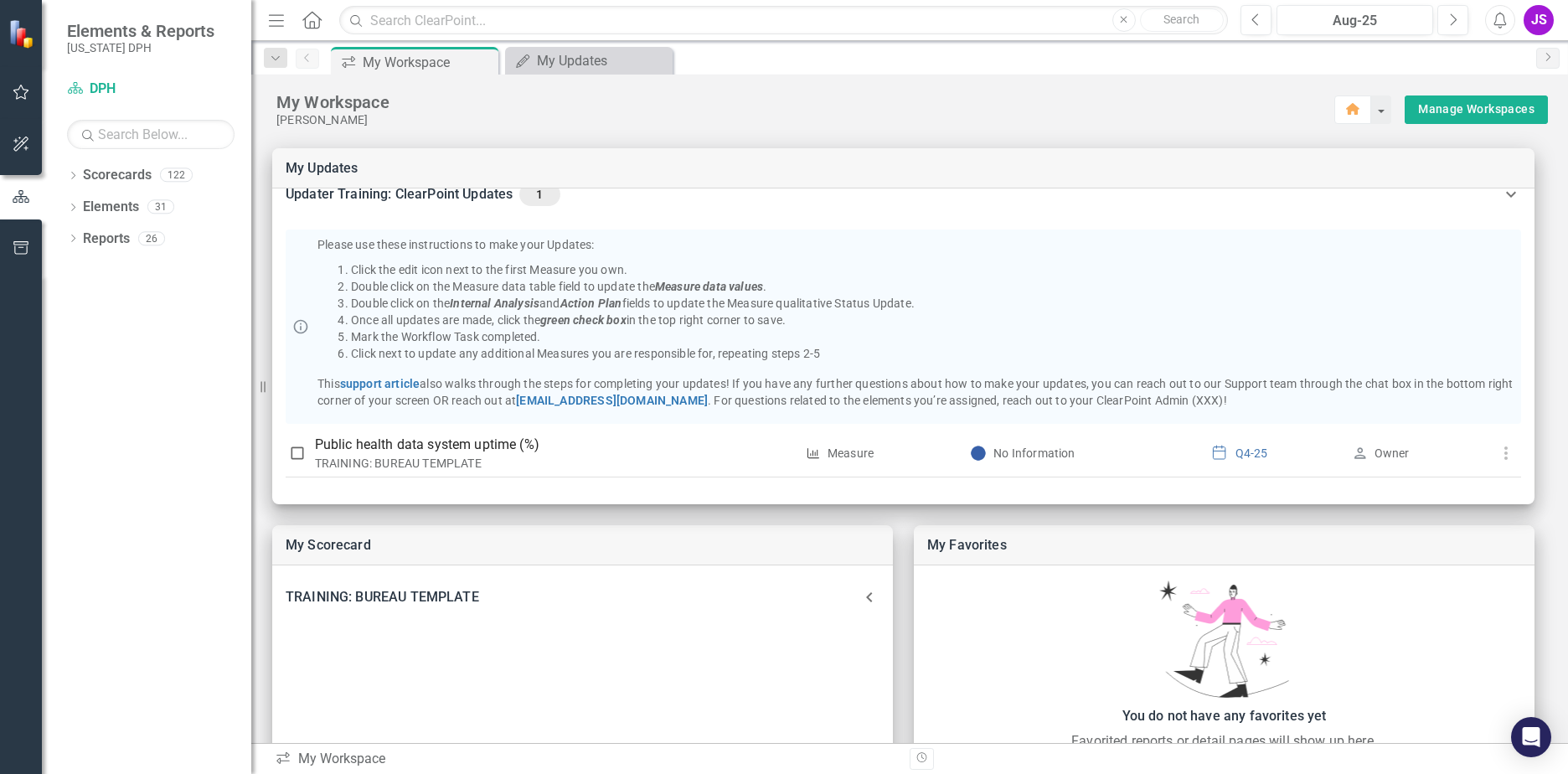
click at [19, 141] on icon "button" at bounding box center [21, 143] width 17 height 13
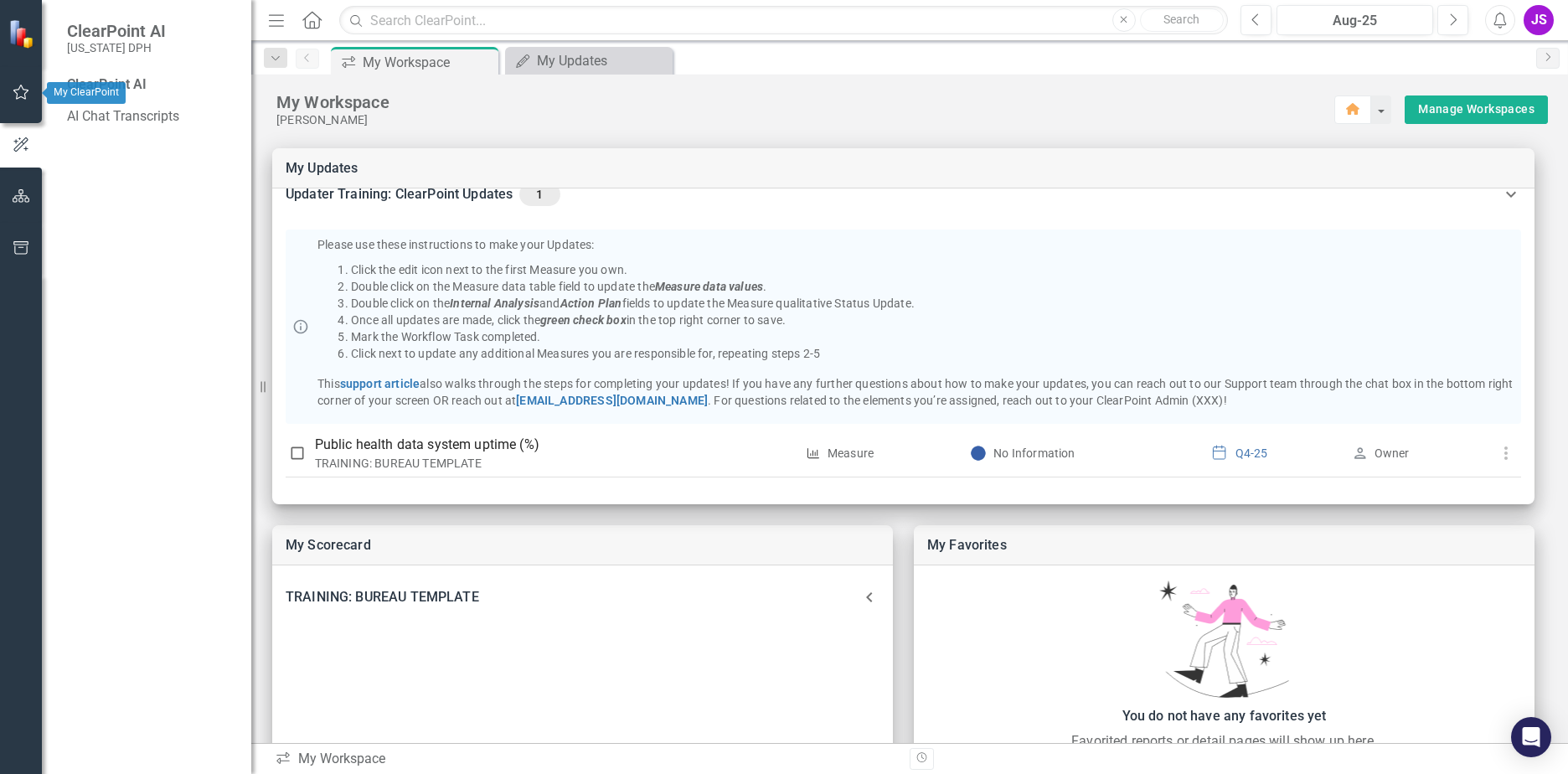
click at [18, 99] on icon "button" at bounding box center [21, 91] width 16 height 15
